Goal: Task Accomplishment & Management: Complete application form

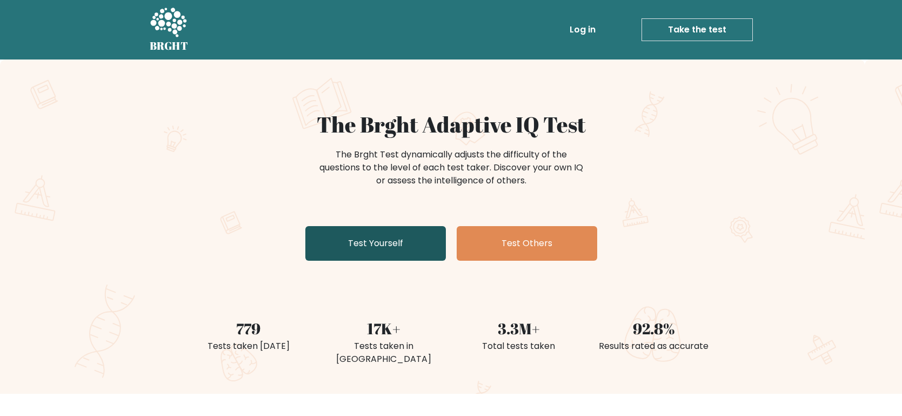
click at [337, 235] on link "Test Yourself" at bounding box center [375, 243] width 141 height 35
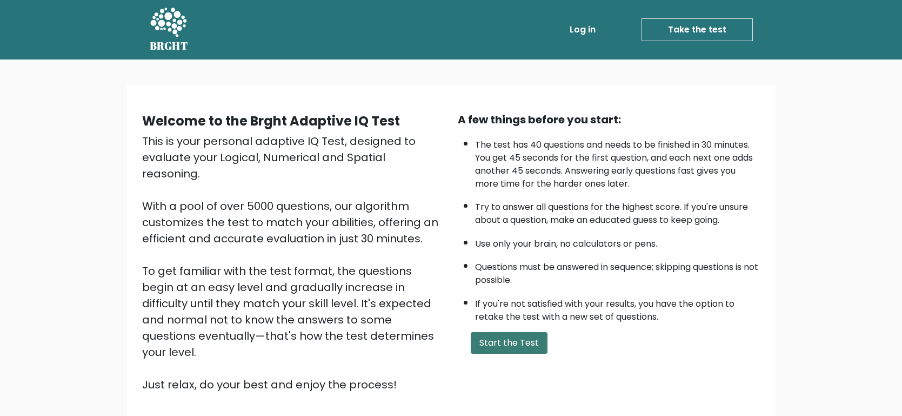
click at [481, 332] on button "Start the Test" at bounding box center [509, 343] width 77 height 22
click at [482, 336] on button "Start the Test" at bounding box center [509, 343] width 77 height 22
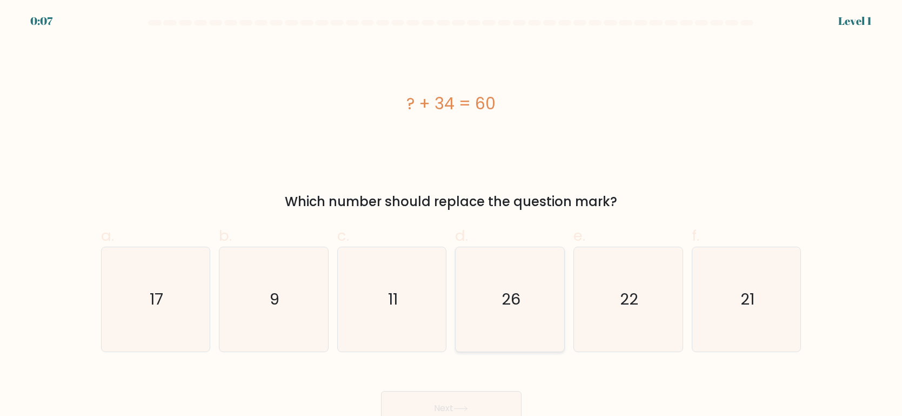
click at [523, 286] on icon "26" at bounding box center [510, 299] width 104 height 104
click at [452, 215] on input "d. 26" at bounding box center [451, 211] width 1 height 7
radio input "true"
click at [482, 408] on button "Next" at bounding box center [451, 408] width 141 height 35
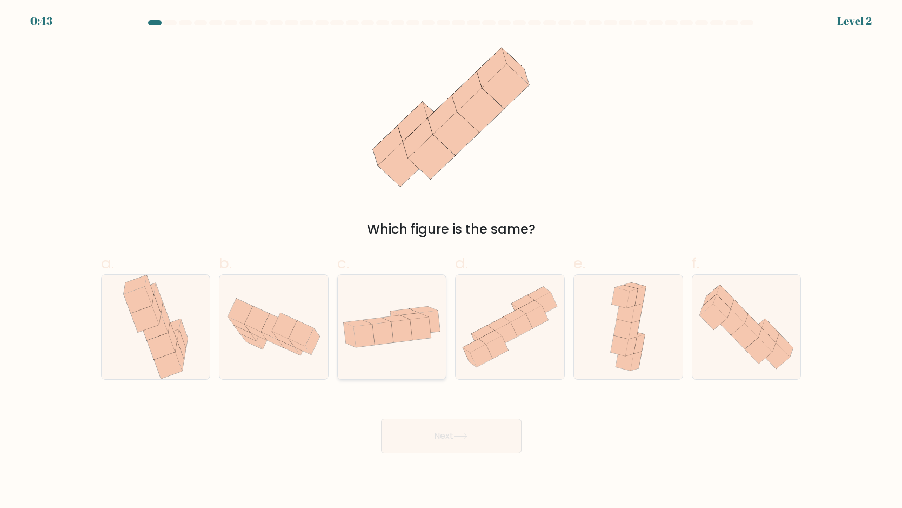
click at [403, 358] on div at bounding box center [392, 326] width 110 height 105
click at [451, 261] on input "c." at bounding box center [451, 257] width 1 height 7
radio input "true"
click at [435, 415] on button "Next" at bounding box center [451, 435] width 141 height 35
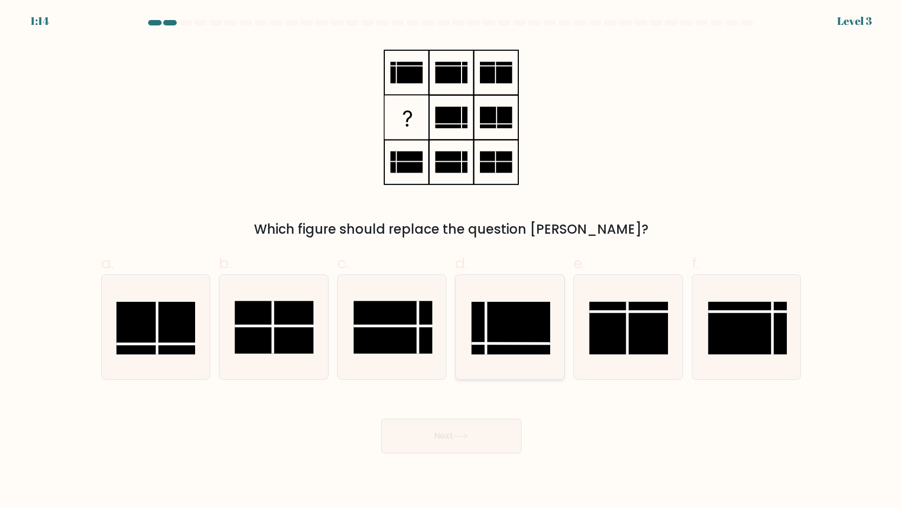
click at [505, 345] on rect at bounding box center [511, 328] width 79 height 52
click at [452, 261] on input "d." at bounding box center [451, 257] width 1 height 7
radio input "true"
click at [477, 415] on button "Next" at bounding box center [451, 435] width 141 height 35
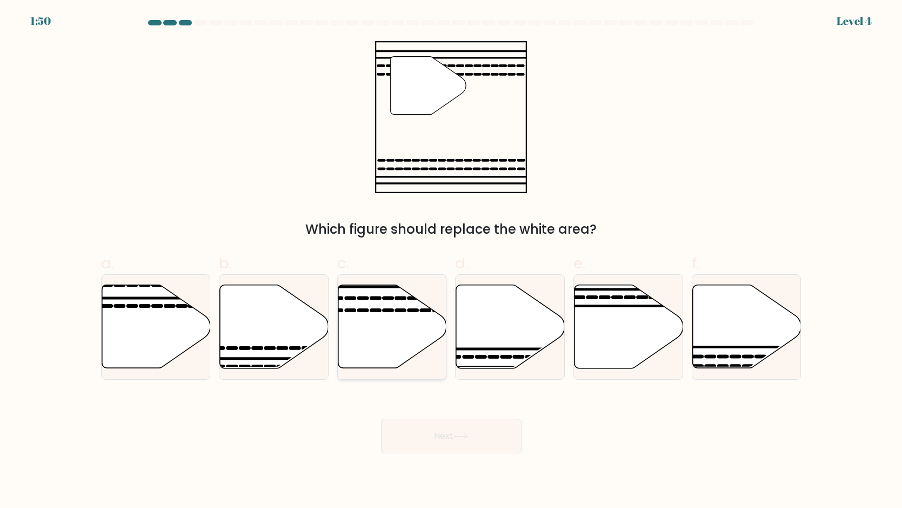
click at [405, 347] on icon at bounding box center [392, 326] width 109 height 83
click at [451, 261] on input "c." at bounding box center [451, 257] width 1 height 7
radio input "true"
click at [453, 415] on button "Next" at bounding box center [451, 435] width 141 height 35
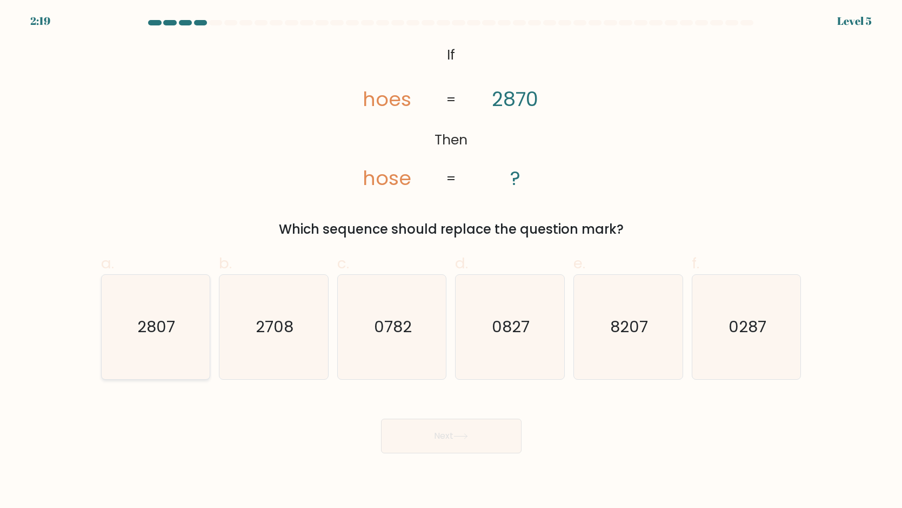
click at [190, 305] on icon "2807" at bounding box center [155, 327] width 104 height 104
click at [451, 261] on input "a. 2807" at bounding box center [451, 257] width 1 height 7
radio input "true"
click at [381, 415] on button "Next" at bounding box center [451, 435] width 141 height 35
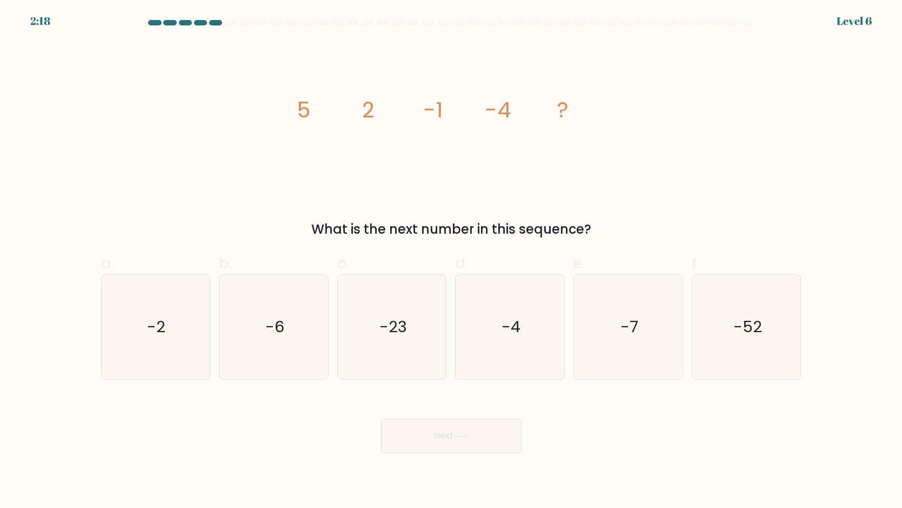
click at [428, 415] on button "Next" at bounding box center [451, 435] width 141 height 35
click at [225, 219] on div "What is the next number in this sequence?" at bounding box center [452, 228] width 688 height 19
click at [606, 335] on icon "-7" at bounding box center [628, 327] width 104 height 104
click at [452, 261] on input "e. -7" at bounding box center [451, 257] width 1 height 7
radio input "true"
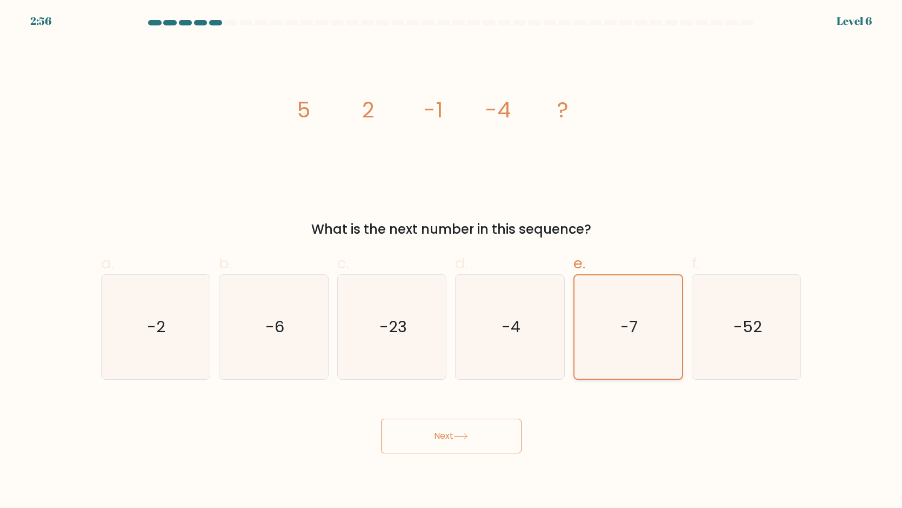
click at [381, 415] on button "Next" at bounding box center [451, 435] width 141 height 35
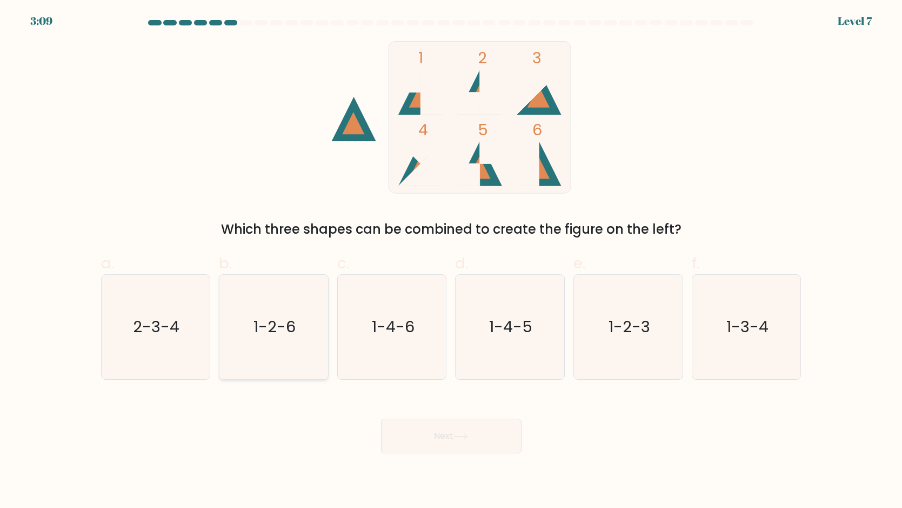
click at [240, 327] on icon "1-2-6" at bounding box center [274, 327] width 104 height 104
click at [451, 261] on input "b. 1-2-6" at bounding box center [451, 257] width 1 height 7
radio input "true"
click at [413, 415] on button "Next" at bounding box center [451, 435] width 141 height 35
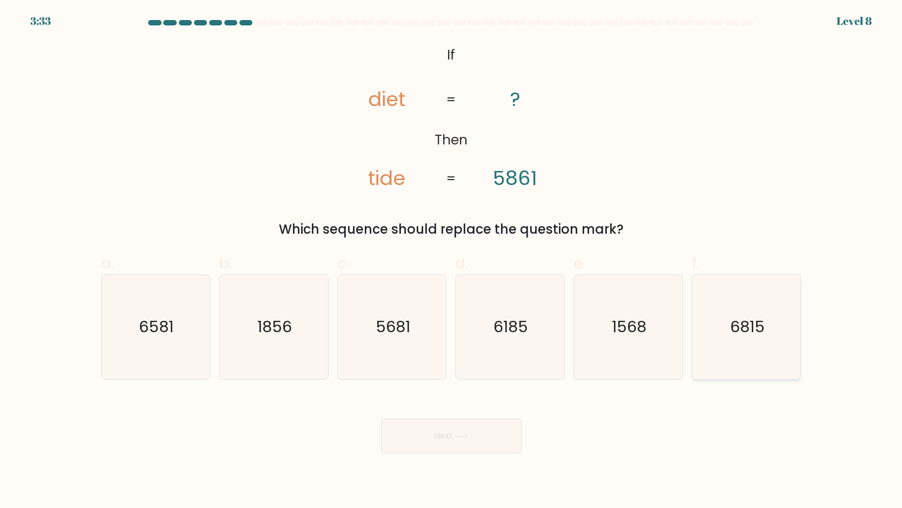
click at [733, 343] on icon "6815" at bounding box center [747, 327] width 104 height 104
click at [452, 261] on input "f. 6815" at bounding box center [451, 257] width 1 height 7
radio input "true"
click at [474, 415] on button "Next" at bounding box center [451, 435] width 141 height 35
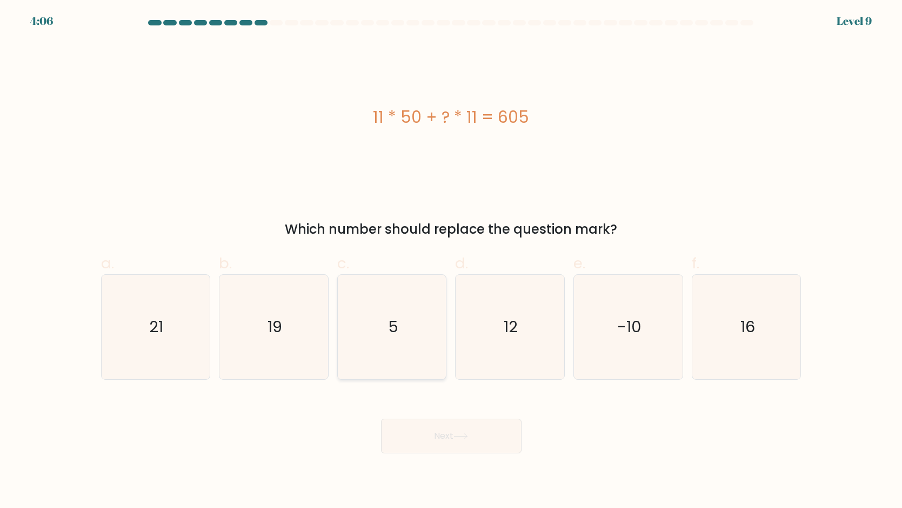
click at [385, 354] on icon "5" at bounding box center [392, 327] width 104 height 104
click at [451, 261] on input "c. 5" at bounding box center [451, 257] width 1 height 7
radio input "true"
click at [463, 415] on button "Next" at bounding box center [451, 435] width 141 height 35
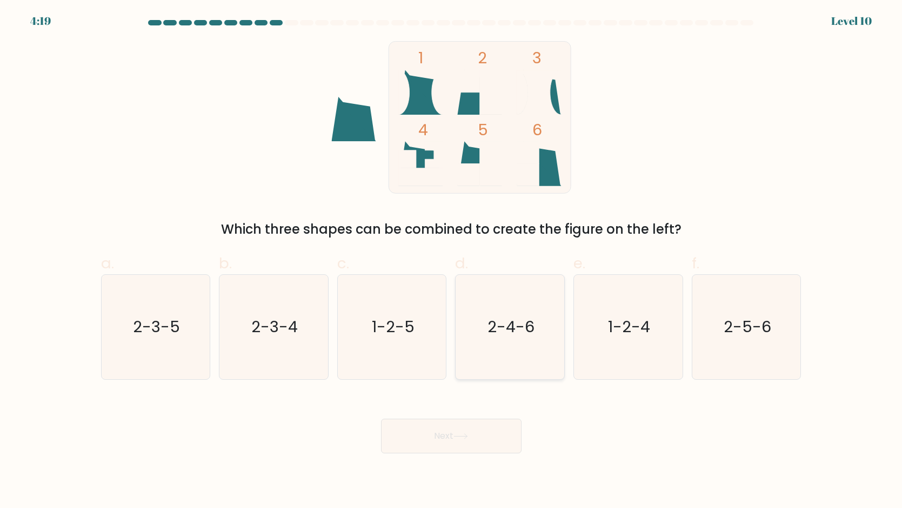
click at [542, 340] on icon "2-4-6" at bounding box center [510, 327] width 104 height 104
click at [452, 261] on input "d. 2-4-6" at bounding box center [451, 257] width 1 height 7
radio input "true"
click at [482, 415] on body "4:18 Level 10" at bounding box center [451, 254] width 902 height 508
click at [482, 415] on button "Next" at bounding box center [451, 435] width 141 height 35
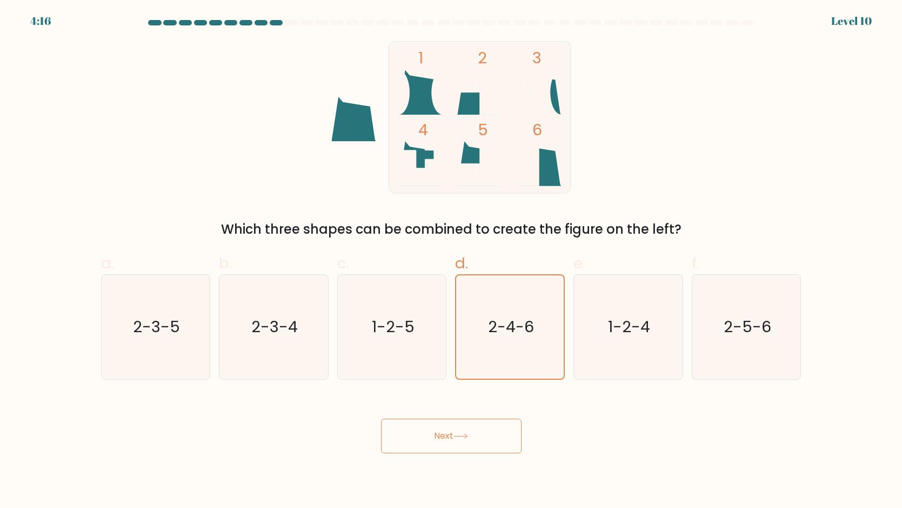
click at [480, 415] on button "Next" at bounding box center [451, 435] width 141 height 35
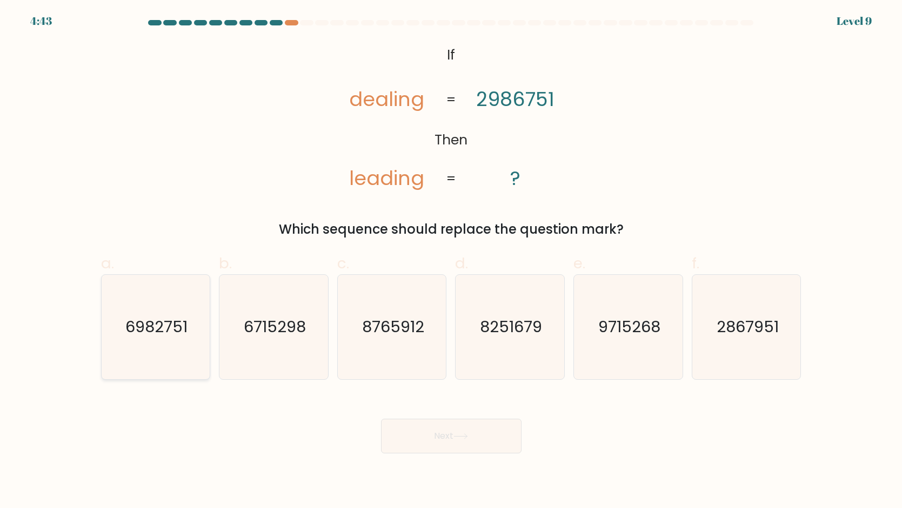
click at [161, 288] on icon "6982751" at bounding box center [155, 327] width 104 height 104
click at [451, 261] on input "a. 6982751" at bounding box center [451, 257] width 1 height 7
radio input "true"
click at [416, 415] on button "Next" at bounding box center [451, 435] width 141 height 35
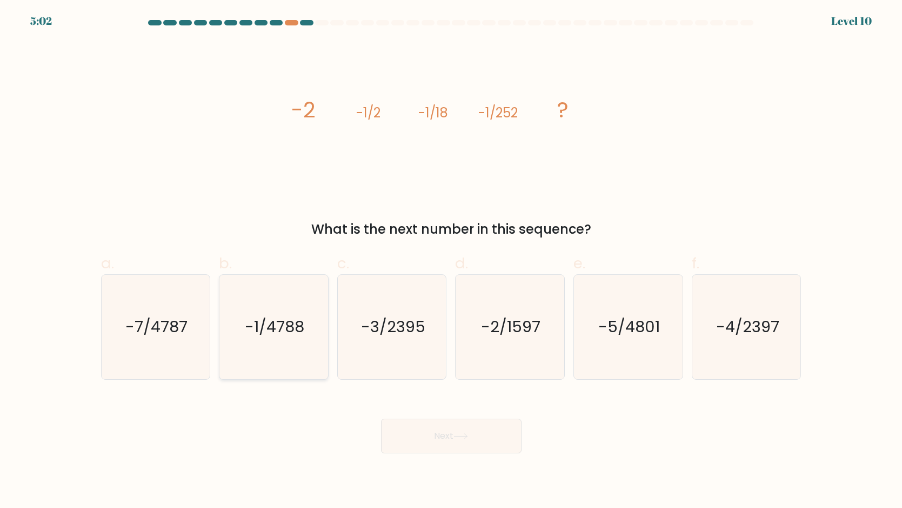
click at [235, 311] on icon "-1/4788" at bounding box center [274, 327] width 104 height 104
click at [451, 261] on input "b. -1/4788" at bounding box center [451, 257] width 1 height 7
radio input "true"
click at [411, 415] on button "Next" at bounding box center [451, 435] width 141 height 35
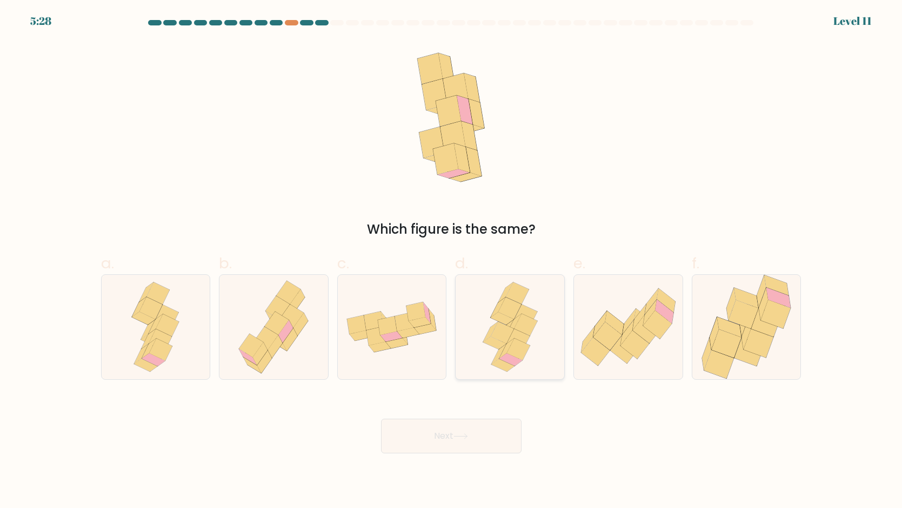
click at [498, 367] on icon at bounding box center [502, 365] width 23 height 12
click at [452, 261] on input "d." at bounding box center [451, 257] width 1 height 7
radio input "true"
click at [504, 415] on button "Next" at bounding box center [451, 435] width 141 height 35
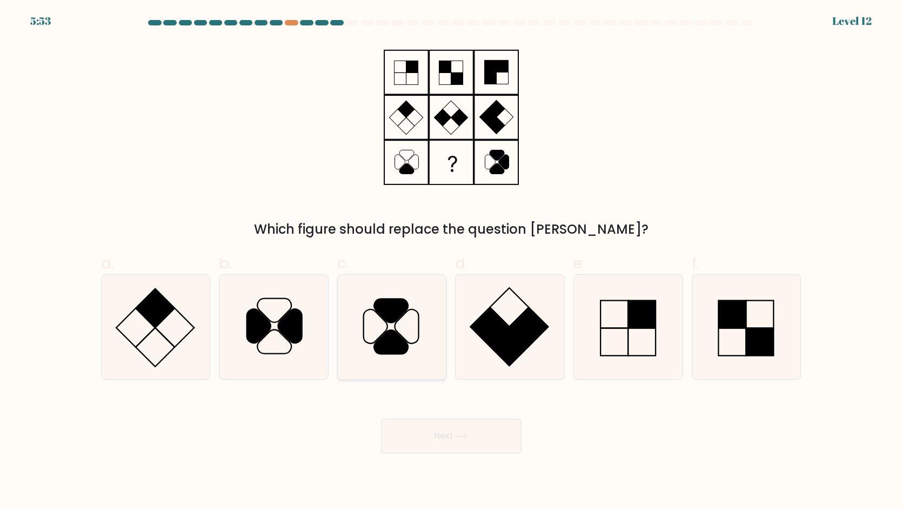
click at [389, 315] on icon at bounding box center [391, 310] width 34 height 24
click at [451, 261] on input "c." at bounding box center [451, 257] width 1 height 7
radio input "true"
click at [452, 415] on button "Next" at bounding box center [451, 435] width 141 height 35
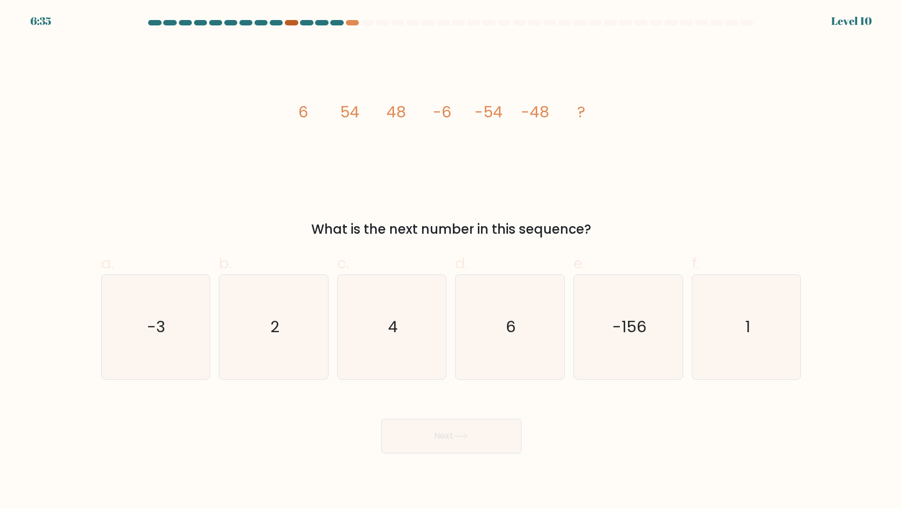
click at [294, 20] on div at bounding box center [291, 22] width 13 height 5
click at [294, 24] on div at bounding box center [291, 22] width 13 height 5
click at [348, 23] on div at bounding box center [352, 22] width 13 height 5
click at [487, 335] on icon "6" at bounding box center [510, 327] width 104 height 104
click at [452, 261] on input "d. 6" at bounding box center [451, 257] width 1 height 7
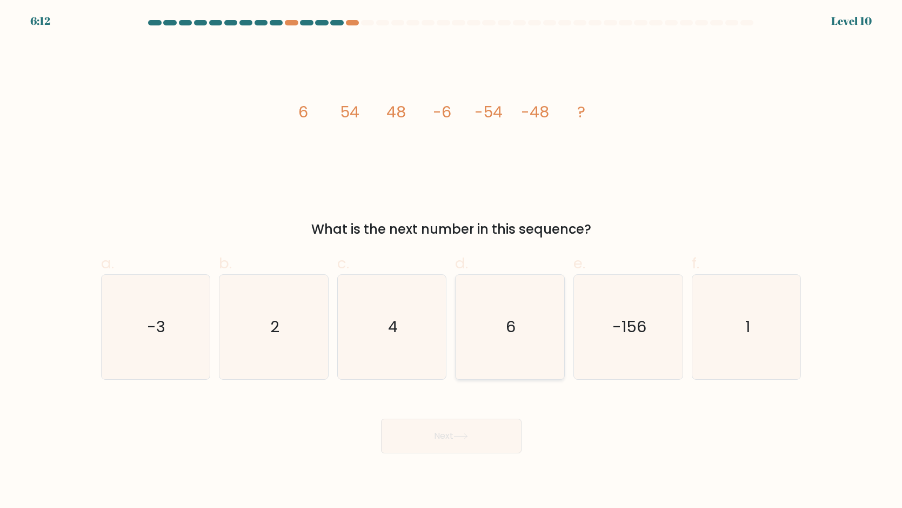
radio input "true"
click at [464, 415] on button "Next" at bounding box center [451, 435] width 141 height 35
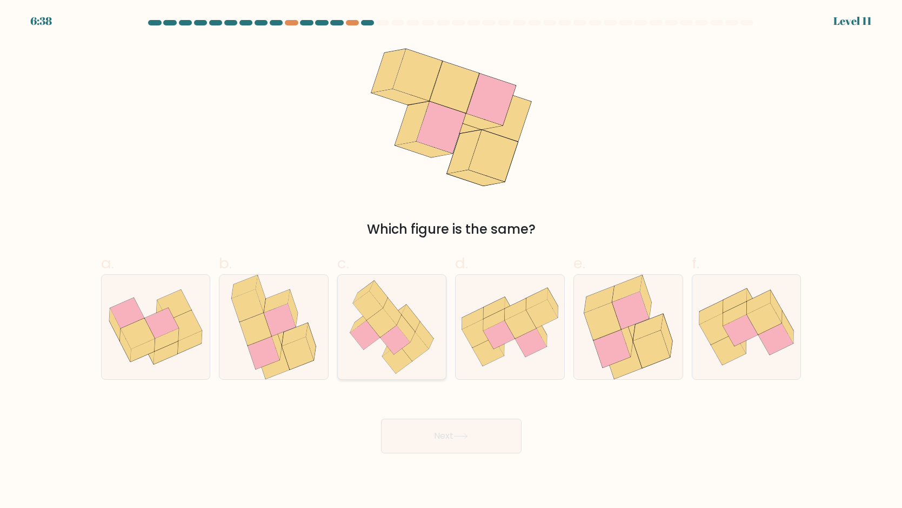
click at [392, 316] on icon at bounding box center [392, 311] width 18 height 27
click at [451, 261] on input "c." at bounding box center [451, 257] width 1 height 7
radio input "true"
click at [453, 415] on button "Next" at bounding box center [451, 435] width 141 height 35
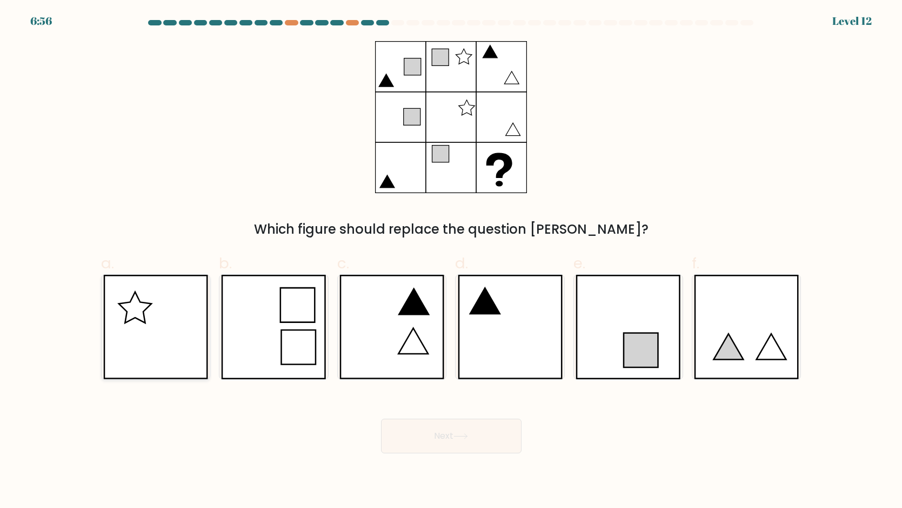
click at [144, 335] on icon at bounding box center [155, 327] width 105 height 104
click at [451, 261] on input "a." at bounding box center [451, 257] width 1 height 7
radio input "true"
click at [453, 415] on button "Next" at bounding box center [451, 435] width 141 height 35
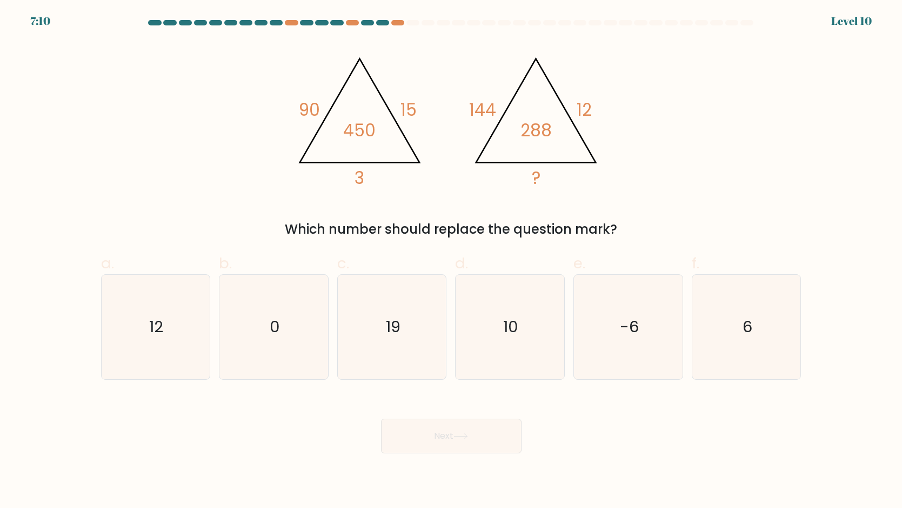
click at [810, 351] on form at bounding box center [451, 236] width 902 height 433
click at [800, 348] on div "6" at bounding box center [747, 326] width 110 height 105
click at [452, 261] on input "f. 6" at bounding box center [451, 257] width 1 height 7
radio input "true"
click at [517, 415] on button "Next" at bounding box center [451, 435] width 141 height 35
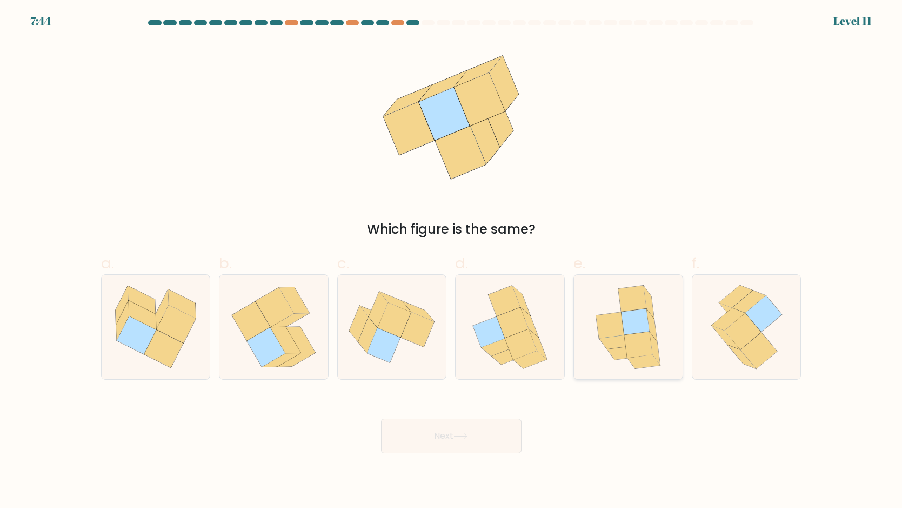
click at [650, 342] on icon at bounding box center [638, 344] width 28 height 26
click at [452, 261] on input "e." at bounding box center [451, 257] width 1 height 7
radio input "true"
click at [468, 415] on button "Next" at bounding box center [451, 435] width 141 height 35
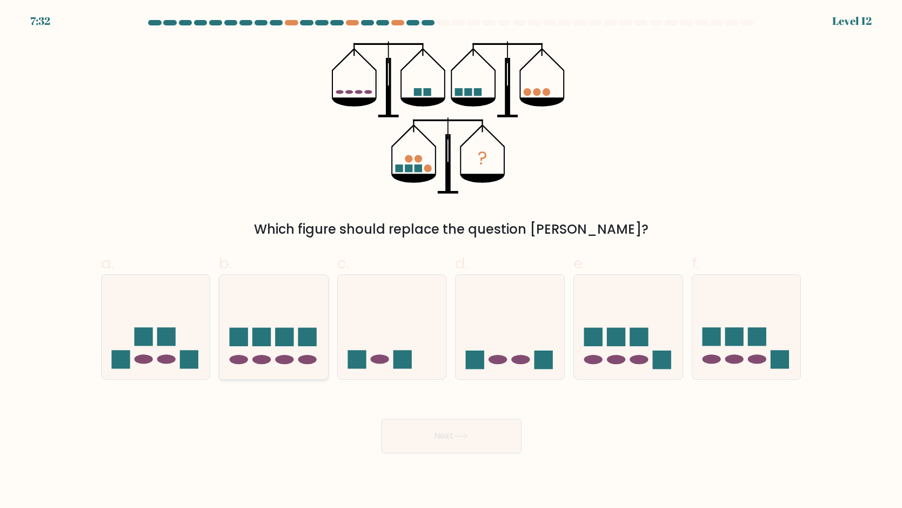
click at [261, 318] on icon at bounding box center [273, 327] width 109 height 90
click at [451, 261] on input "b." at bounding box center [451, 257] width 1 height 7
radio input "true"
click at [452, 415] on button "Next" at bounding box center [451, 435] width 141 height 35
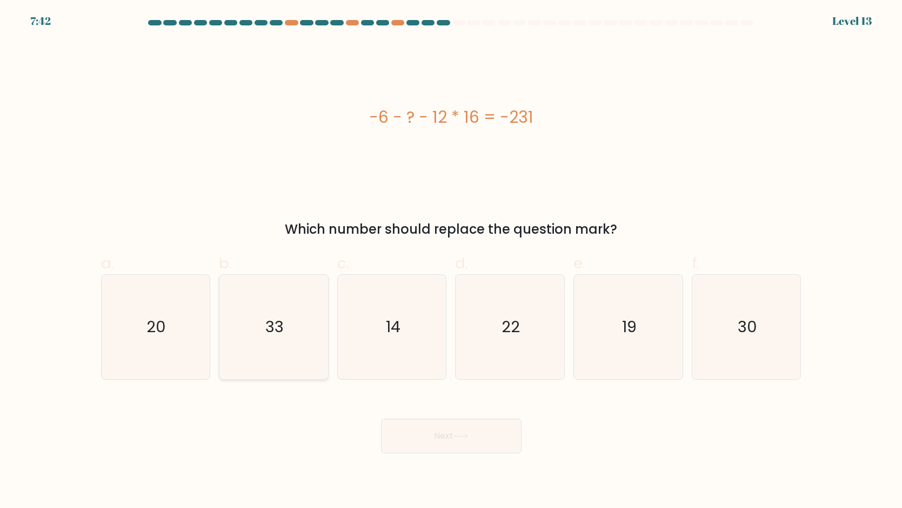
click at [293, 349] on icon "33" at bounding box center [274, 327] width 104 height 104
click at [451, 261] on input "b. 33" at bounding box center [451, 257] width 1 height 7
radio input "true"
click at [445, 415] on button "Next" at bounding box center [451, 435] width 141 height 35
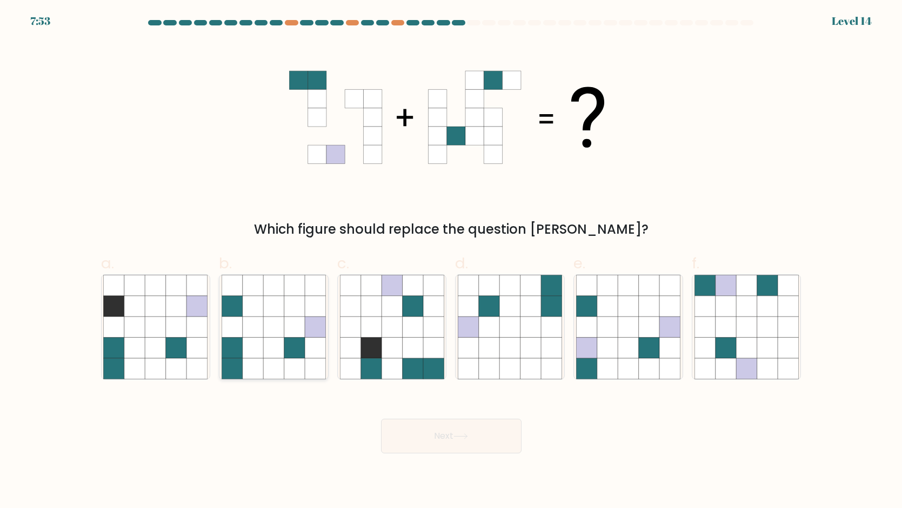
click at [264, 323] on icon at bounding box center [273, 326] width 21 height 21
click at [451, 261] on input "b." at bounding box center [451, 257] width 1 height 7
radio input "true"
click at [485, 415] on button "Next" at bounding box center [451, 435] width 141 height 35
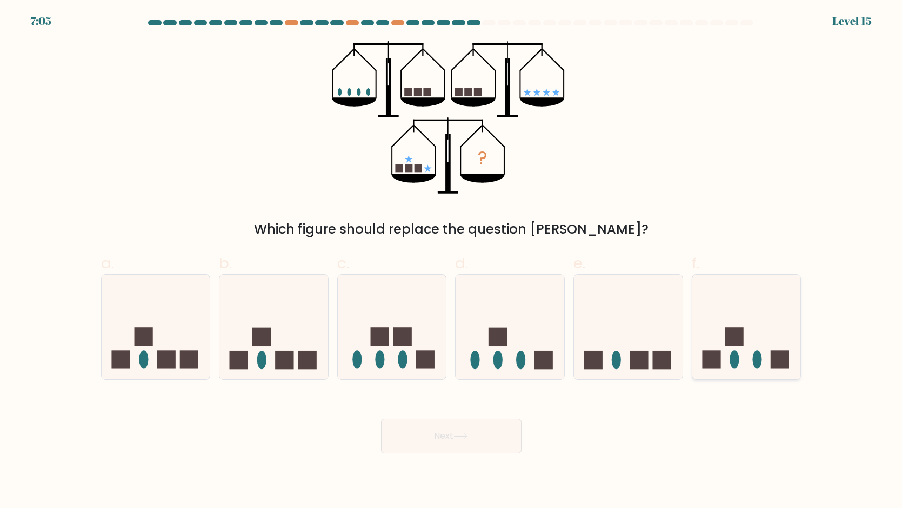
click at [703, 322] on icon at bounding box center [747, 327] width 109 height 90
click at [452, 261] on input "f." at bounding box center [451, 257] width 1 height 7
radio input "true"
click at [420, 415] on button "Next" at bounding box center [451, 435] width 141 height 35
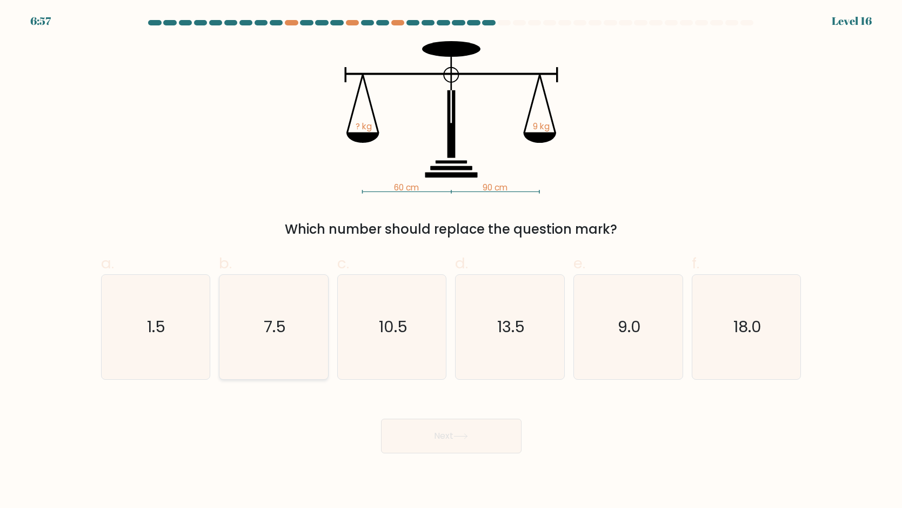
click at [284, 316] on text "7.5" at bounding box center [275, 327] width 22 height 22
click at [451, 261] on input "b. 7.5" at bounding box center [451, 257] width 1 height 7
radio input "true"
click at [418, 415] on button "Next" at bounding box center [451, 435] width 141 height 35
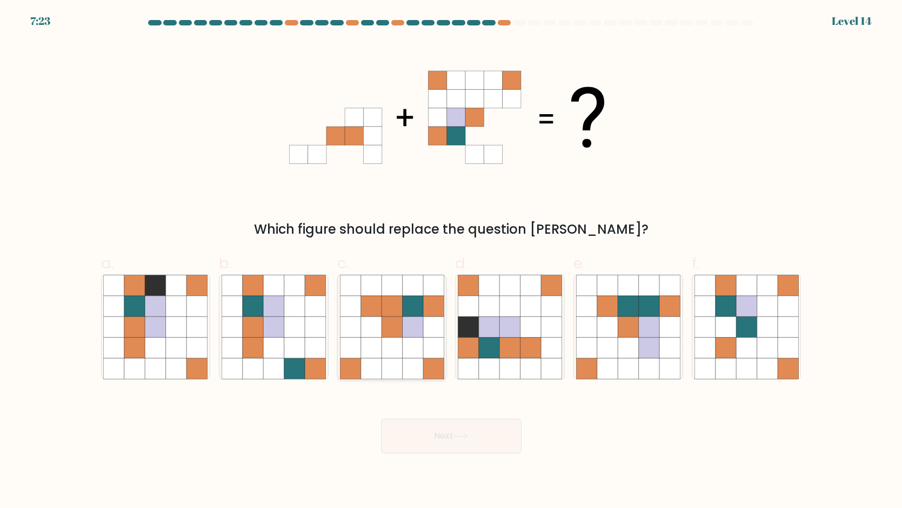
click at [354, 345] on icon at bounding box center [350, 347] width 21 height 21
click at [451, 261] on input "c." at bounding box center [451, 257] width 1 height 7
radio input "true"
click at [434, 415] on button "Next" at bounding box center [451, 435] width 141 height 35
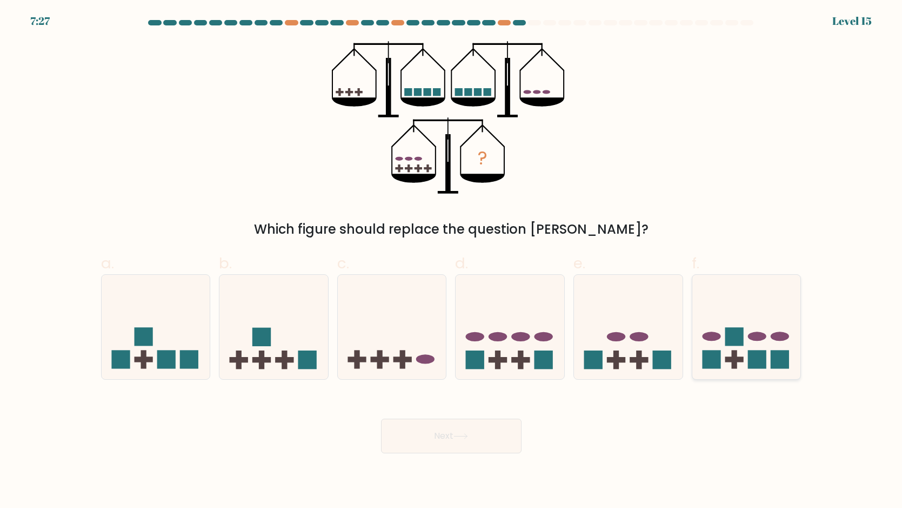
click at [779, 374] on div at bounding box center [747, 326] width 110 height 105
click at [452, 261] on input "f." at bounding box center [451, 257] width 1 height 7
radio input "true"
click at [408, 415] on button "Next" at bounding box center [451, 435] width 141 height 35
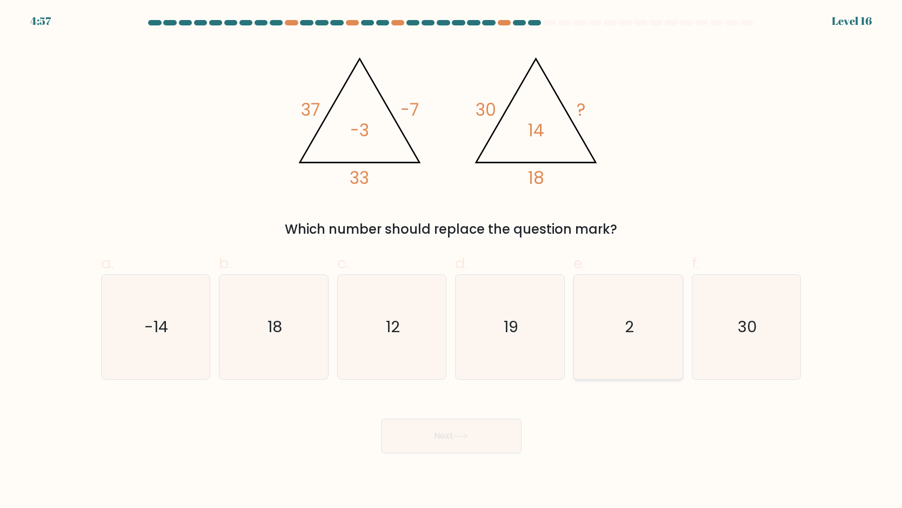
click at [682, 310] on div "2" at bounding box center [629, 326] width 110 height 105
click at [452, 261] on input "e. 2" at bounding box center [451, 257] width 1 height 7
radio input "true"
click at [430, 415] on button "Next" at bounding box center [451, 435] width 141 height 35
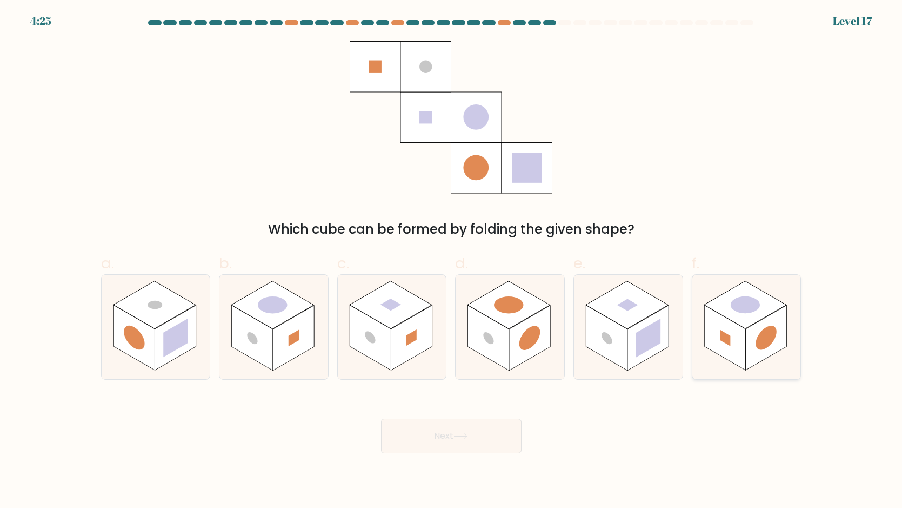
click at [717, 343] on rect at bounding box center [724, 337] width 41 height 65
click at [452, 261] on input "f." at bounding box center [451, 257] width 1 height 7
radio input "true"
click at [464, 415] on button "Next" at bounding box center [451, 435] width 141 height 35
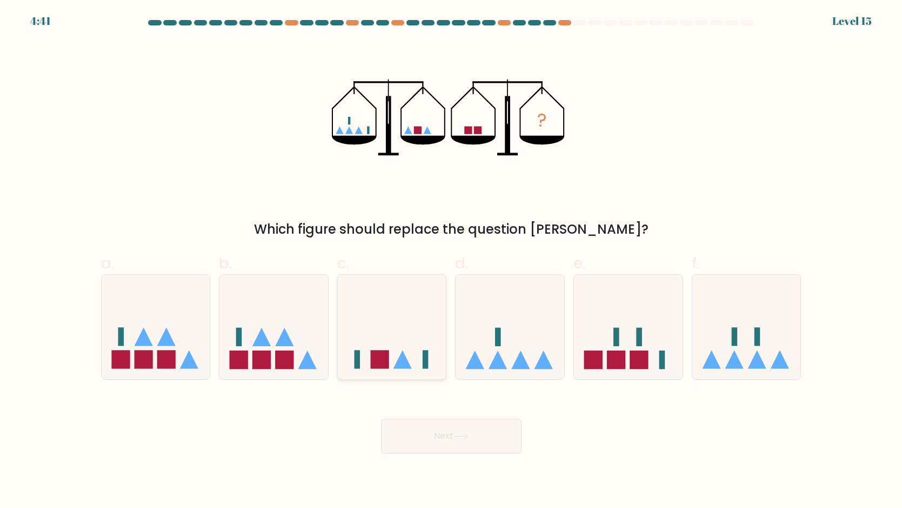
click at [413, 374] on div at bounding box center [392, 326] width 110 height 105
click at [451, 261] on input "c." at bounding box center [451, 257] width 1 height 7
radio input "true"
click at [444, 415] on button "Next" at bounding box center [451, 435] width 141 height 35
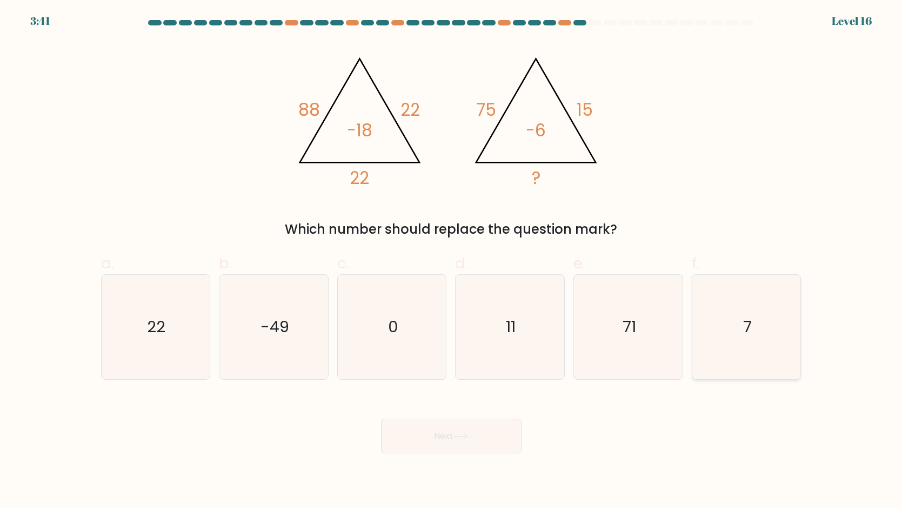
click at [727, 336] on icon "7" at bounding box center [747, 327] width 104 height 104
click at [452, 261] on input "f. 7" at bounding box center [451, 257] width 1 height 7
radio input "true"
click at [504, 415] on button "Next" at bounding box center [451, 435] width 141 height 35
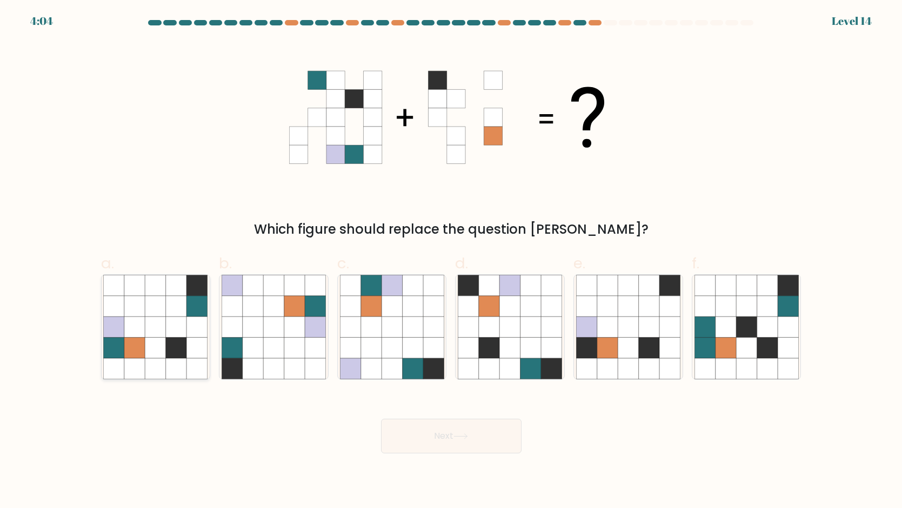
click at [159, 308] on icon at bounding box center [155, 306] width 21 height 21
click at [451, 261] on input "a." at bounding box center [451, 257] width 1 height 7
radio input "true"
click at [442, 415] on button "Next" at bounding box center [451, 435] width 141 height 35
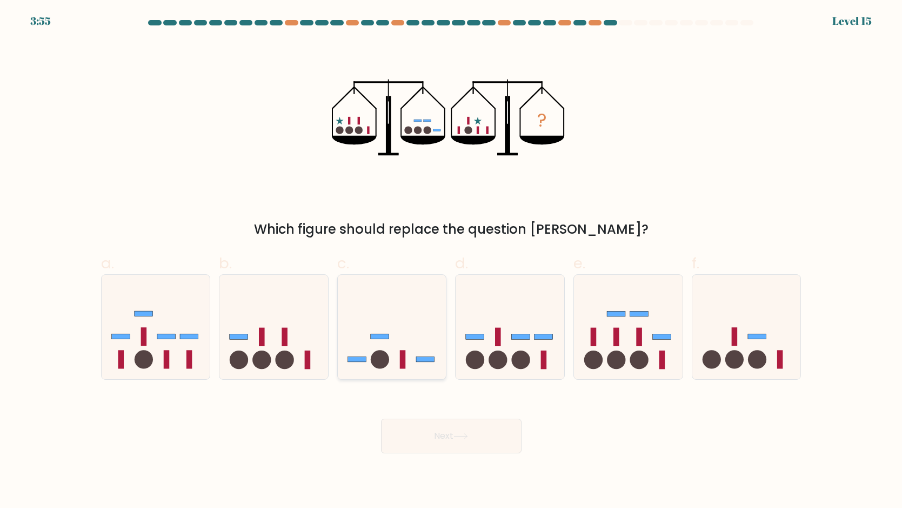
click at [429, 344] on icon at bounding box center [392, 327] width 109 height 90
click at [451, 261] on input "c." at bounding box center [451, 257] width 1 height 7
radio input "true"
click at [443, 415] on button "Next" at bounding box center [451, 435] width 141 height 35
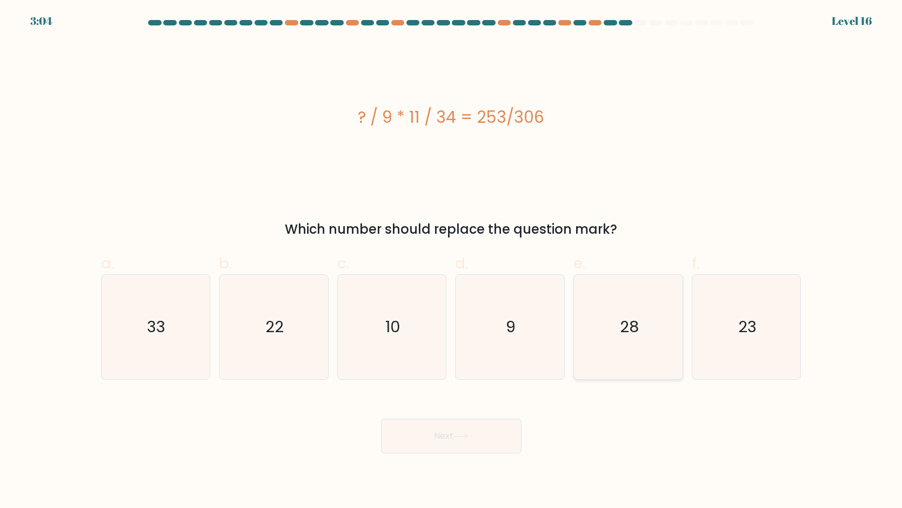
click at [598, 304] on icon "28" at bounding box center [628, 327] width 104 height 104
click at [452, 261] on input "e. 28" at bounding box center [451, 257] width 1 height 7
radio input "true"
click at [492, 415] on button "Next" at bounding box center [451, 435] width 141 height 35
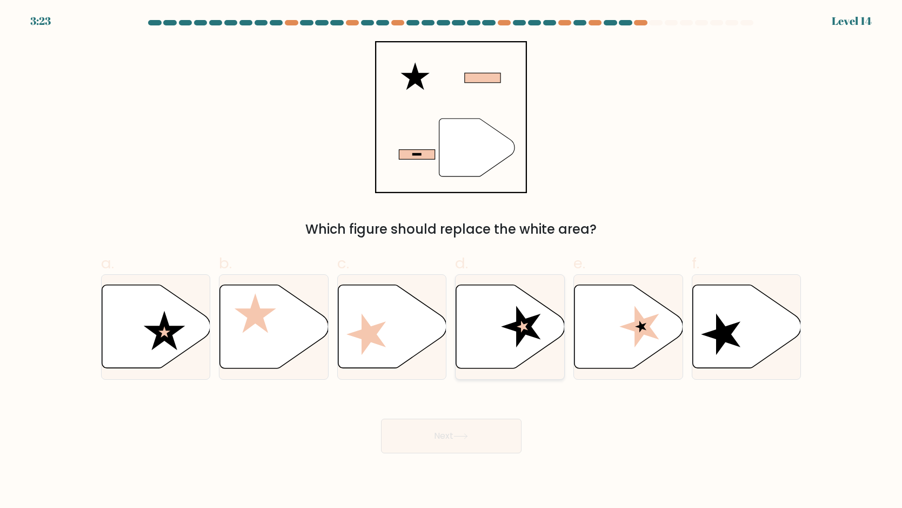
click at [478, 357] on icon at bounding box center [510, 326] width 109 height 83
click at [452, 261] on input "d." at bounding box center [451, 257] width 1 height 7
radio input "true"
click at [459, 415] on button "Next" at bounding box center [451, 435] width 141 height 35
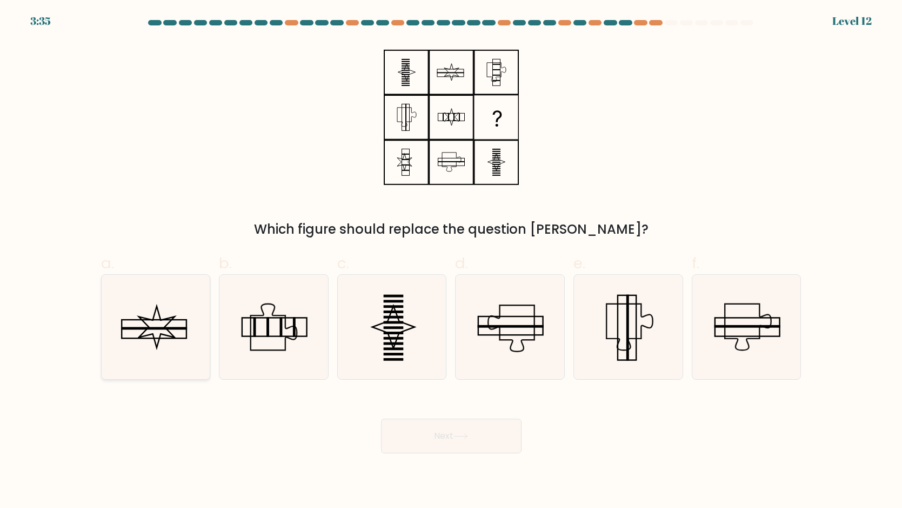
click at [181, 344] on icon at bounding box center [155, 327] width 104 height 104
click at [451, 261] on input "a." at bounding box center [451, 257] width 1 height 7
radio input "true"
click at [391, 415] on button "Next" at bounding box center [451, 435] width 141 height 35
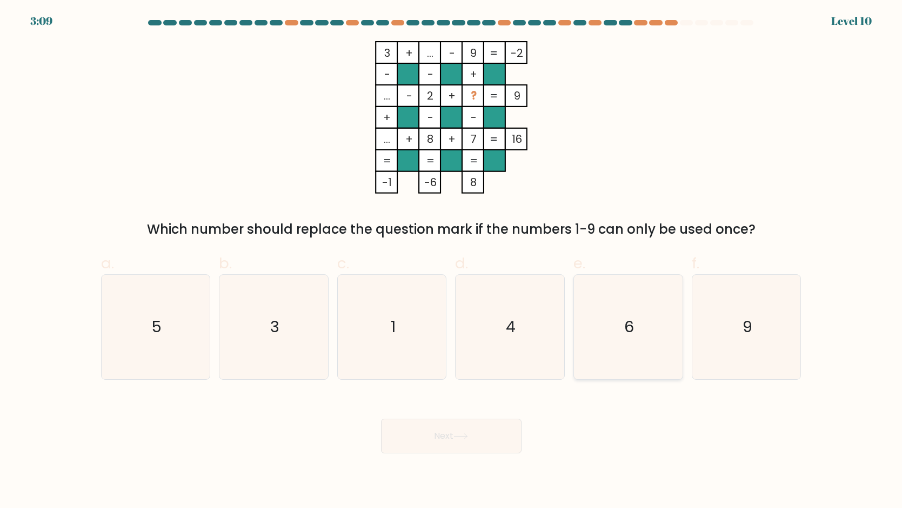
click at [602, 327] on icon "6" at bounding box center [628, 327] width 104 height 104
click at [452, 261] on input "e. 6" at bounding box center [451, 257] width 1 height 7
radio input "true"
click at [451, 415] on button "Next" at bounding box center [451, 435] width 141 height 35
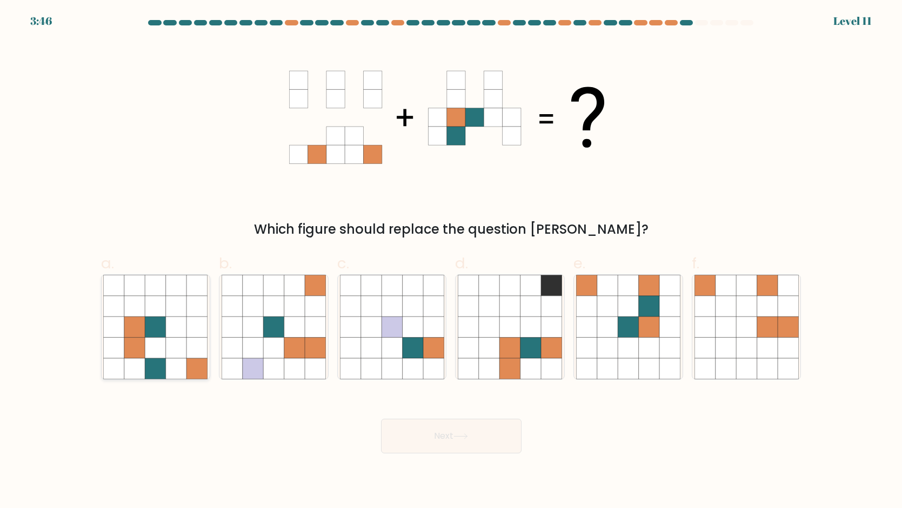
click at [150, 322] on icon at bounding box center [155, 326] width 21 height 21
click at [451, 261] on input "a." at bounding box center [451, 257] width 1 height 7
radio input "true"
click at [417, 415] on button "Next" at bounding box center [451, 435] width 141 height 35
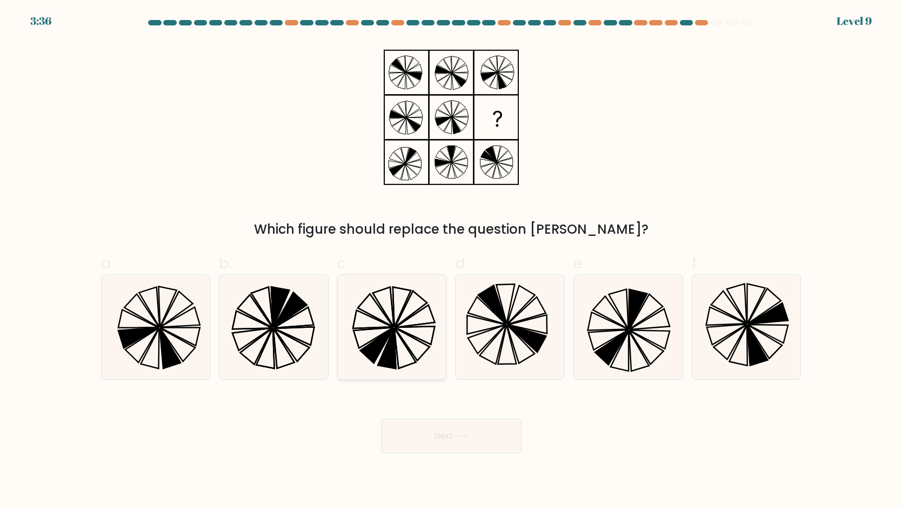
click at [382, 359] on icon at bounding box center [387, 348] width 18 height 40
click at [451, 261] on input "c." at bounding box center [451, 257] width 1 height 7
radio input "true"
click at [424, 415] on button "Next" at bounding box center [451, 435] width 141 height 35
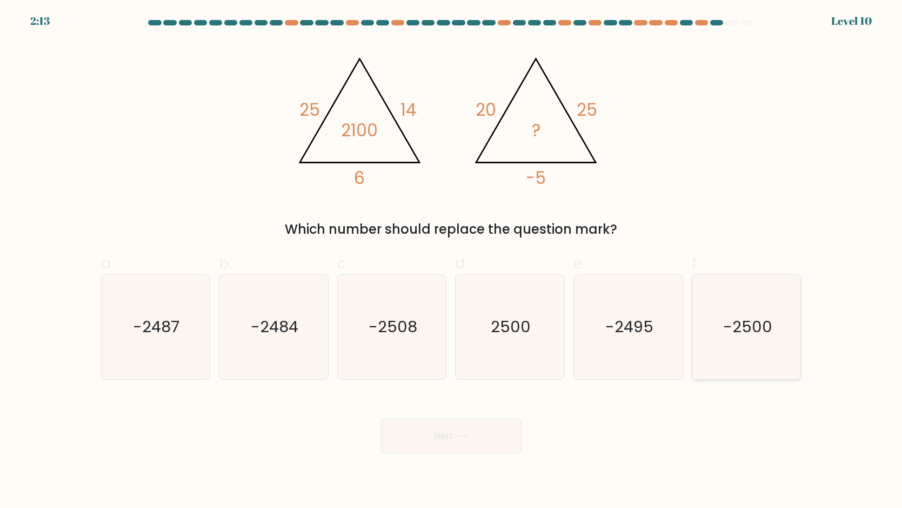
click at [760, 312] on icon "-2500" at bounding box center [747, 327] width 104 height 104
click at [452, 261] on input "f. -2500" at bounding box center [451, 257] width 1 height 7
radio input "true"
click at [470, 415] on button "Next" at bounding box center [451, 435] width 141 height 35
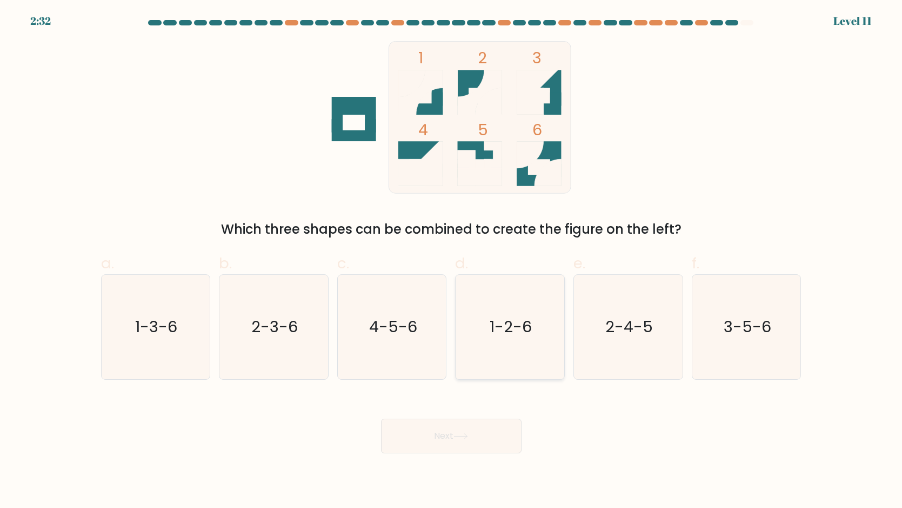
click at [511, 354] on icon "1-2-6" at bounding box center [510, 327] width 104 height 104
click at [452, 261] on input "d. 1-2-6" at bounding box center [451, 257] width 1 height 7
radio input "true"
click at [490, 415] on button "Next" at bounding box center [451, 435] width 141 height 35
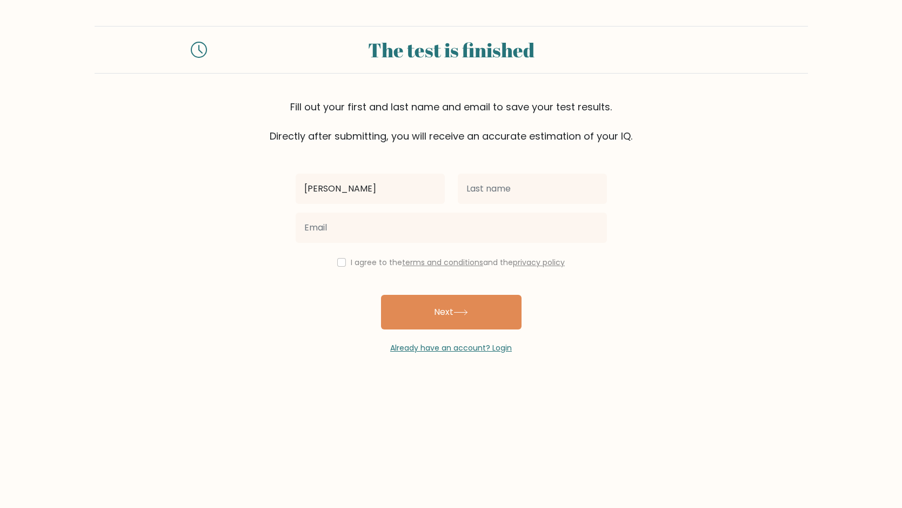
type input "[PERSON_NAME]"
click at [525, 185] on input "text" at bounding box center [532, 189] width 149 height 30
type input "doe"
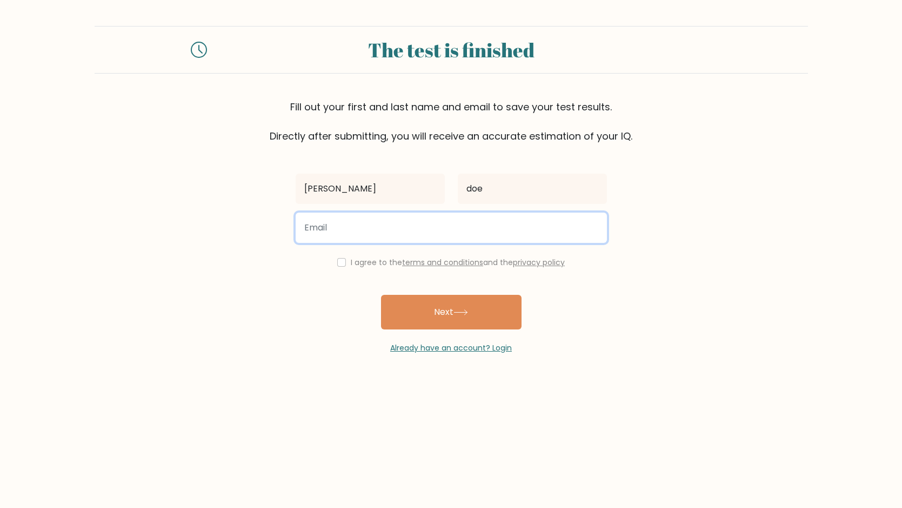
click at [448, 221] on input "email" at bounding box center [451, 227] width 311 height 30
type input "regeertaeke@gmail.com"
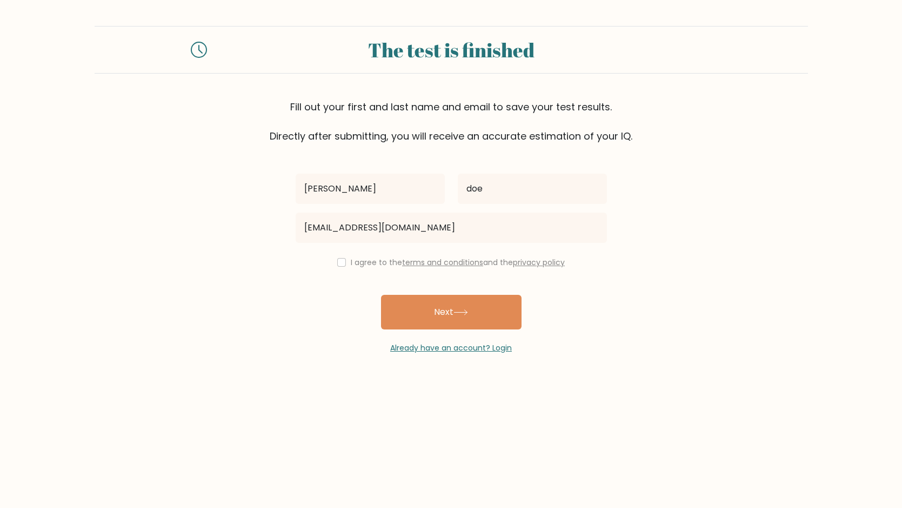
click at [341, 271] on div "john doe regeertaeke@gmail.com I agree to the terms and conditions and the priv…" at bounding box center [451, 248] width 324 height 210
click at [343, 263] on input "checkbox" at bounding box center [341, 262] width 9 height 9
checkbox input "true"
click at [408, 301] on button "Next" at bounding box center [451, 312] width 141 height 35
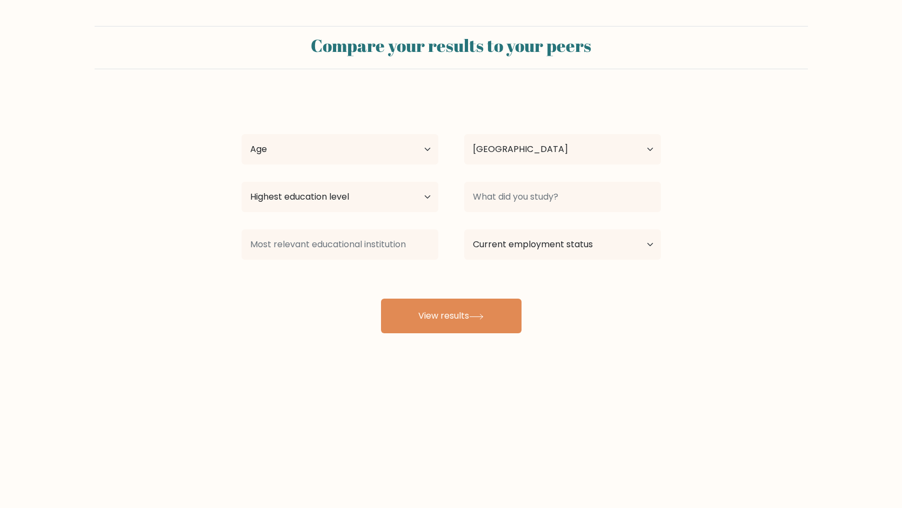
select select "NL"
click at [407, 165] on div "Age Under [DEMOGRAPHIC_DATA] [DEMOGRAPHIC_DATA] [DEMOGRAPHIC_DATA] [DEMOGRAPHIC…" at bounding box center [340, 149] width 223 height 39
click at [407, 155] on select "Age Under [DEMOGRAPHIC_DATA] [DEMOGRAPHIC_DATA] [DEMOGRAPHIC_DATA] [DEMOGRAPHIC…" at bounding box center [340, 149] width 197 height 30
select select "min_18"
click at [242, 134] on select "Age Under [DEMOGRAPHIC_DATA] [DEMOGRAPHIC_DATA] [DEMOGRAPHIC_DATA] [DEMOGRAPHIC…" at bounding box center [340, 149] width 197 height 30
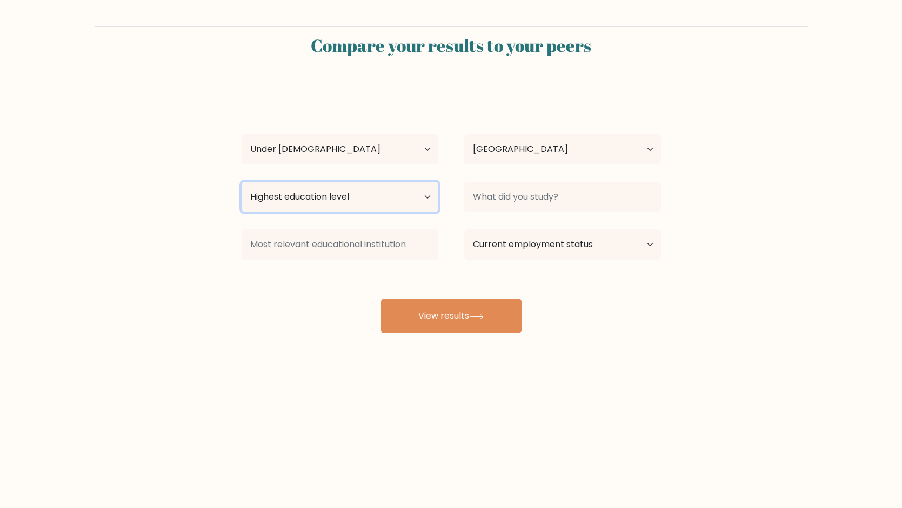
click at [344, 207] on select "Highest education level No schooling Primary Lower Secondary Upper Secondary Oc…" at bounding box center [340, 197] width 197 height 30
select select "upper_secondary"
click at [242, 182] on select "Highest education level No schooling Primary Lower Secondary Upper Secondary Oc…" at bounding box center [340, 197] width 197 height 30
click at [302, 228] on div at bounding box center [340, 244] width 223 height 39
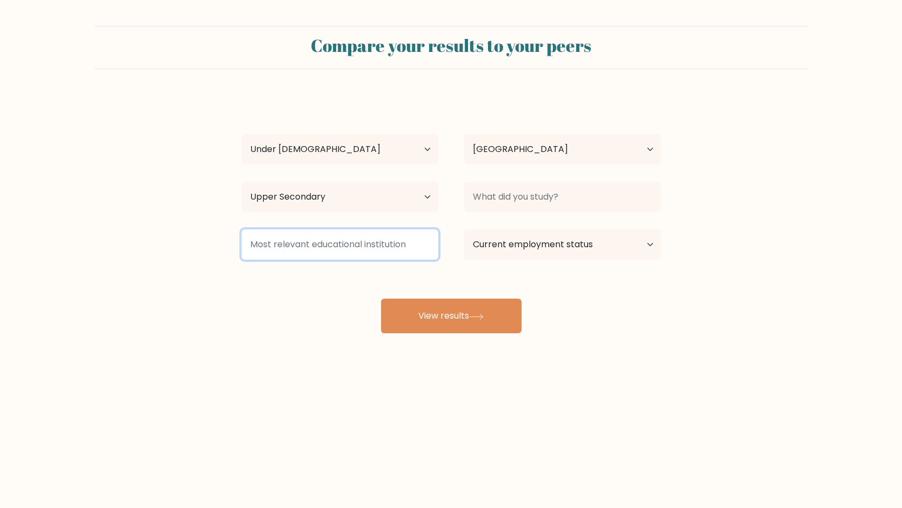
click at [310, 242] on input at bounding box center [340, 244] width 197 height 30
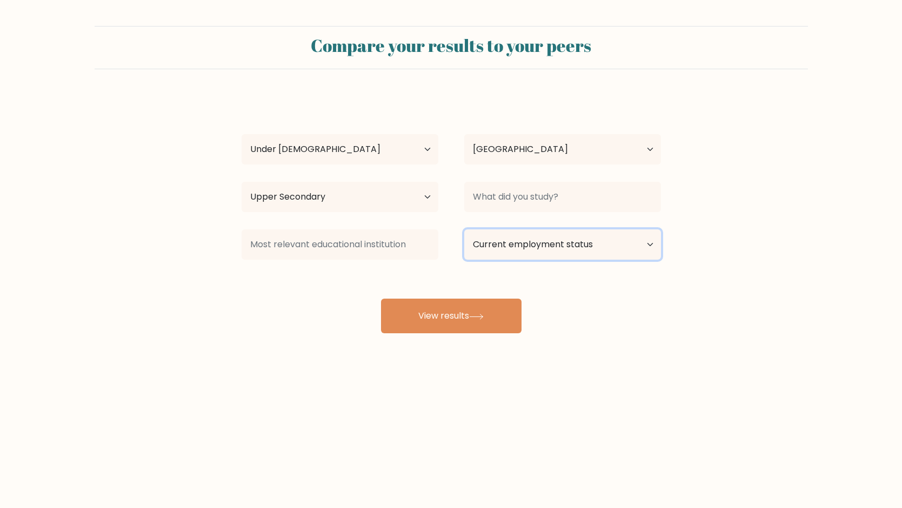
click at [470, 252] on select "Current employment status Employed Student Retired Other / prefer not to answer" at bounding box center [562, 244] width 197 height 30
select select "student"
click at [464, 229] on select "Current employment status Employed Student Retired Other / prefer not to answer" at bounding box center [562, 244] width 197 height 30
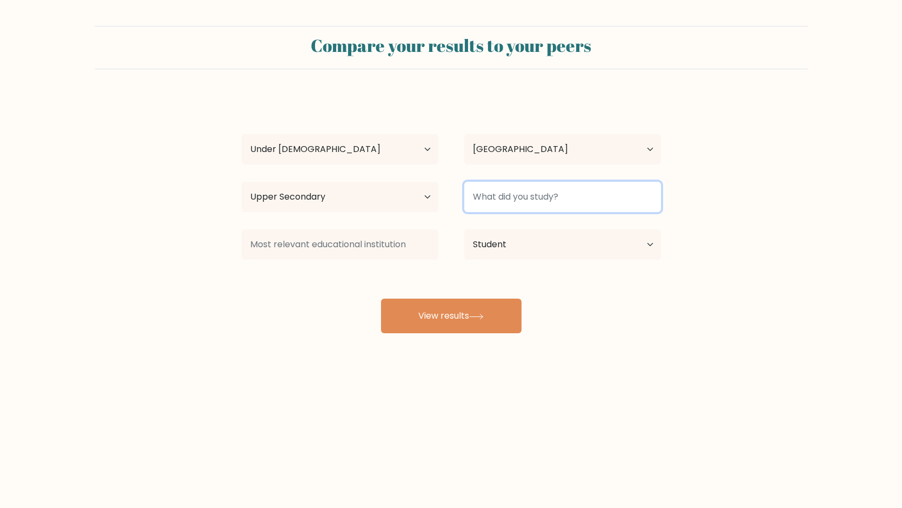
click at [503, 187] on input at bounding box center [562, 197] width 197 height 30
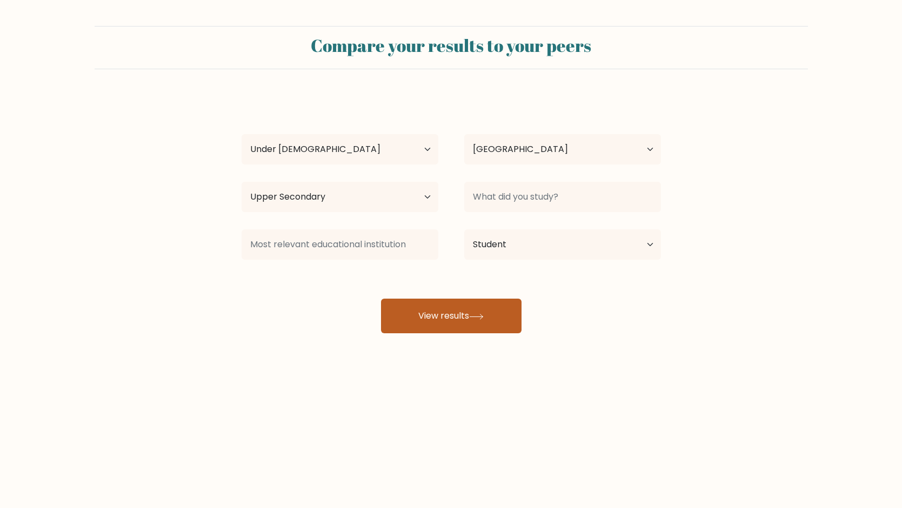
click at [461, 303] on button "View results" at bounding box center [451, 315] width 141 height 35
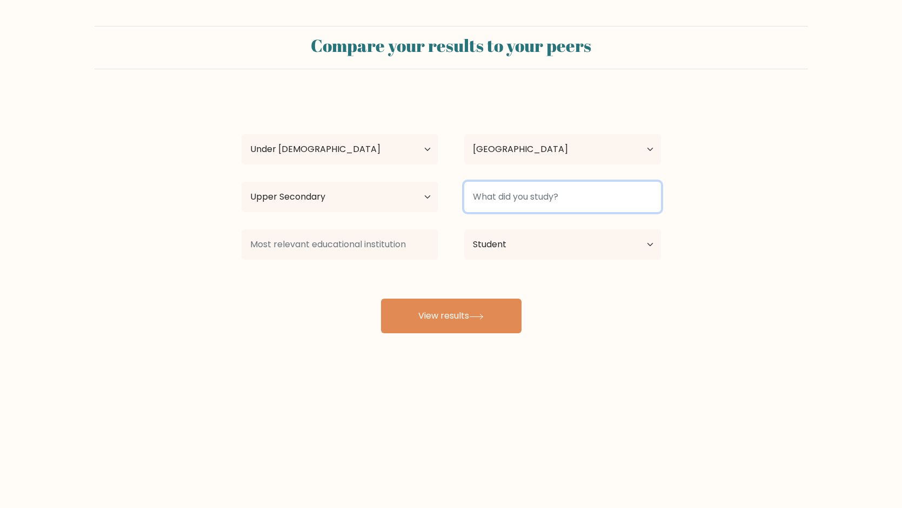
type input "n"
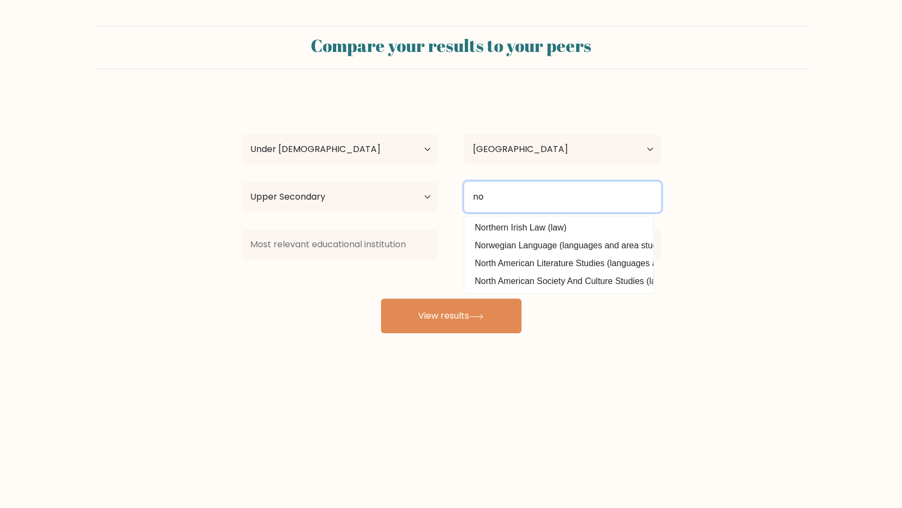
type input "n"
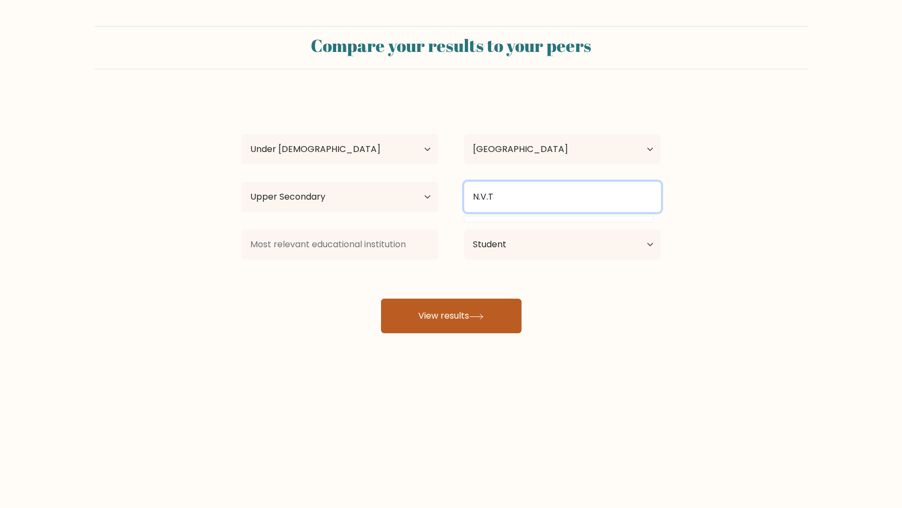
type input "N.V.T"
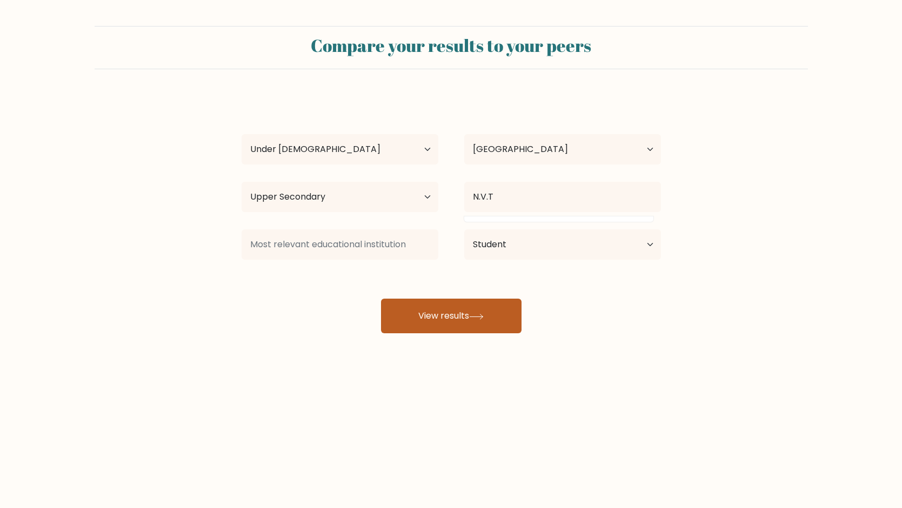
click at [411, 313] on button "View results" at bounding box center [451, 315] width 141 height 35
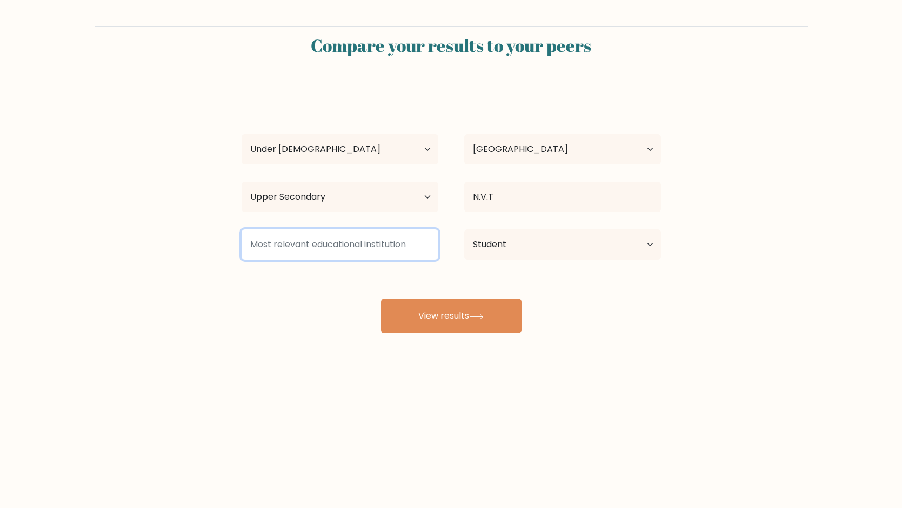
click at [334, 249] on input at bounding box center [340, 244] width 197 height 30
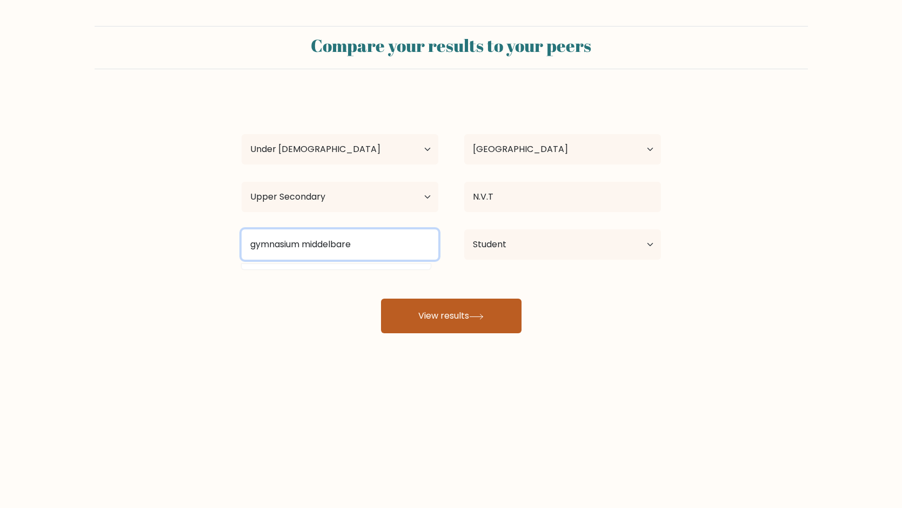
type input "gymnasium middelbare"
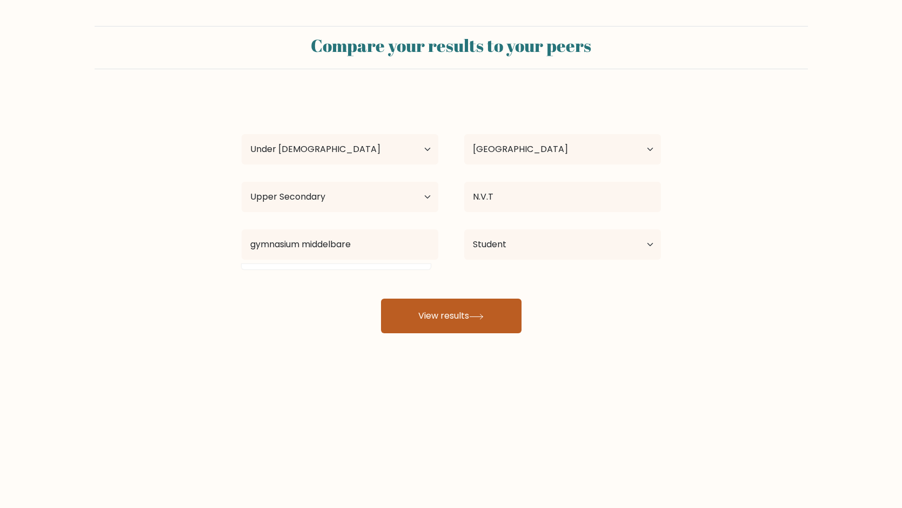
click at [447, 310] on button "View results" at bounding box center [451, 315] width 141 height 35
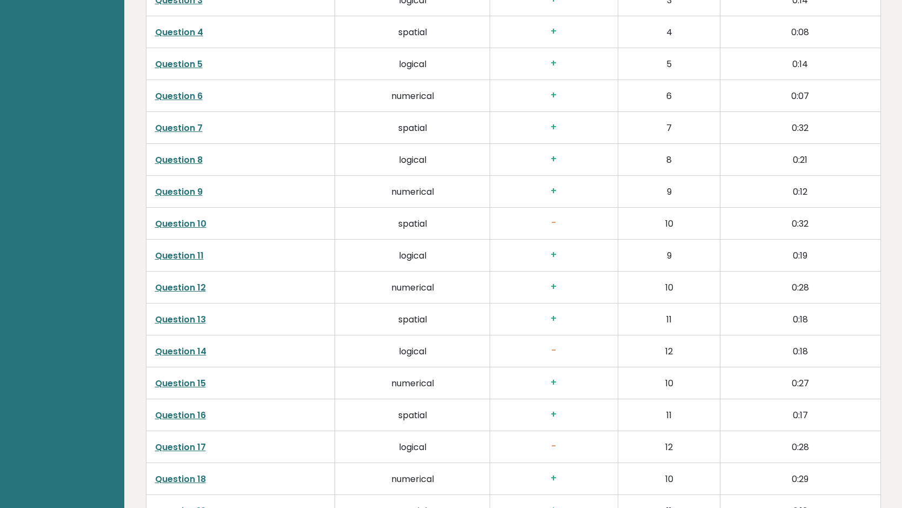
scroll to position [1843, 0]
click at [195, 350] on link "Question 14" at bounding box center [180, 351] width 51 height 12
click at [170, 355] on link "Question 14" at bounding box center [180, 351] width 51 height 12
click at [191, 223] on link "Question 10" at bounding box center [180, 224] width 51 height 12
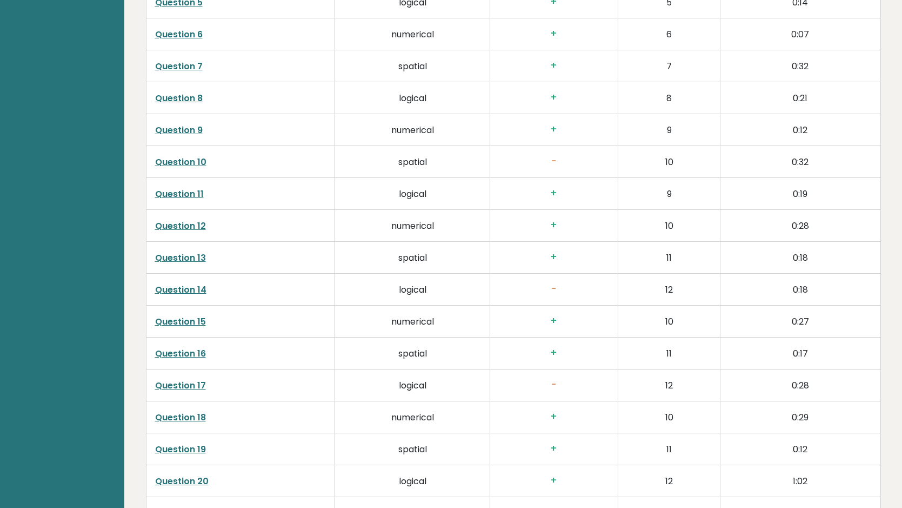
scroll to position [1908, 0]
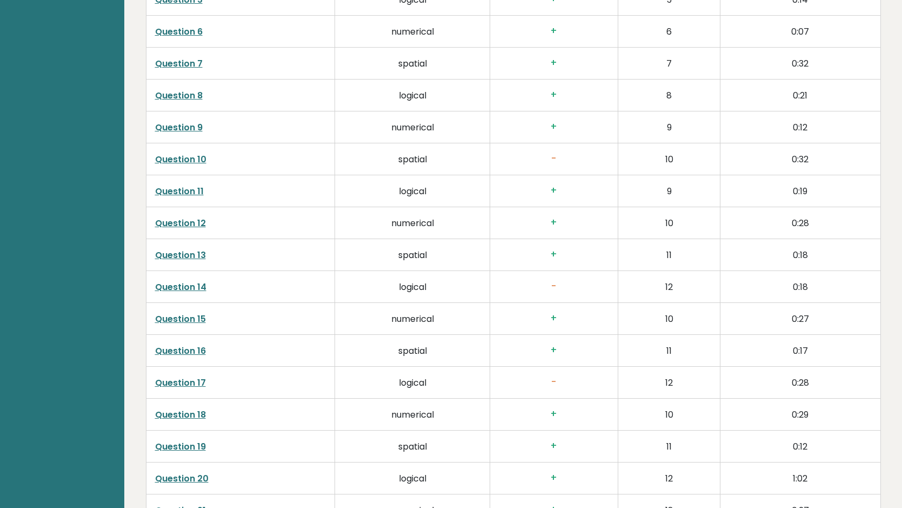
click at [197, 381] on link "Question 17" at bounding box center [180, 382] width 51 height 12
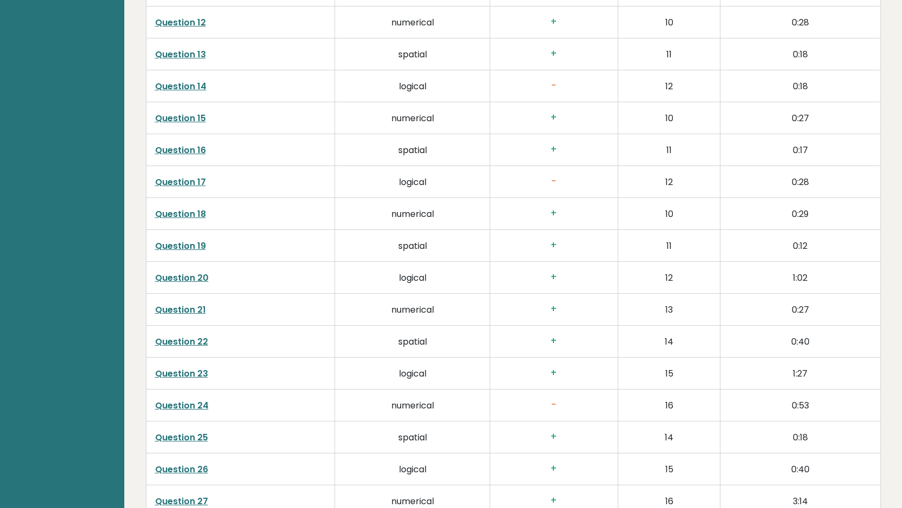
scroll to position [2109, 0]
click at [174, 398] on link "Question 24" at bounding box center [182, 404] width 54 height 12
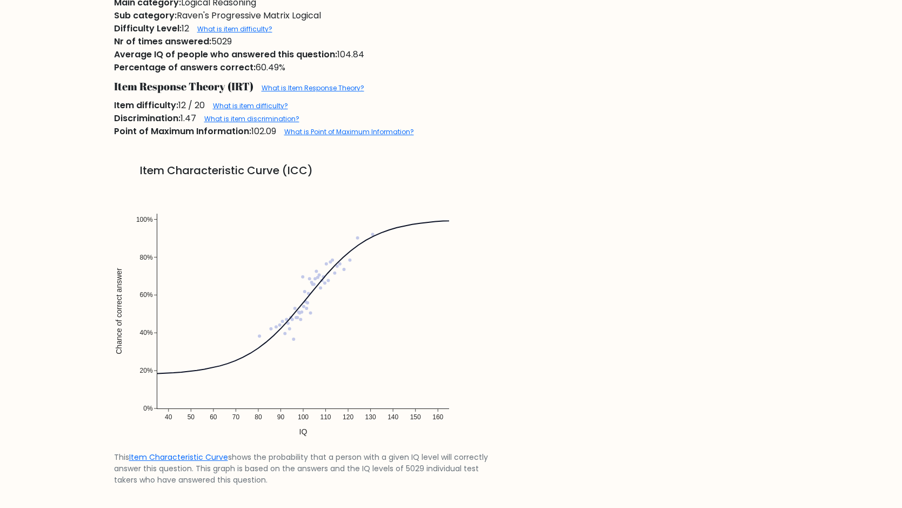
scroll to position [730, 0]
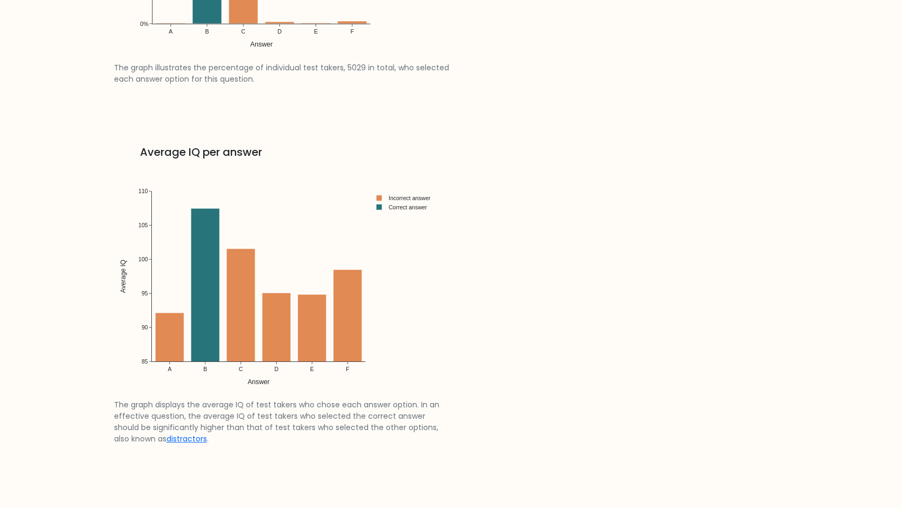
scroll to position [1699, 0]
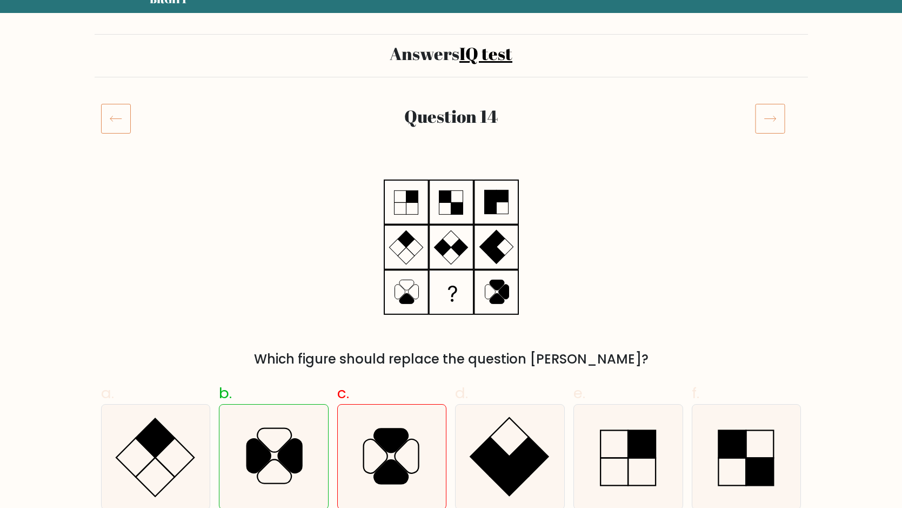
scroll to position [49, 0]
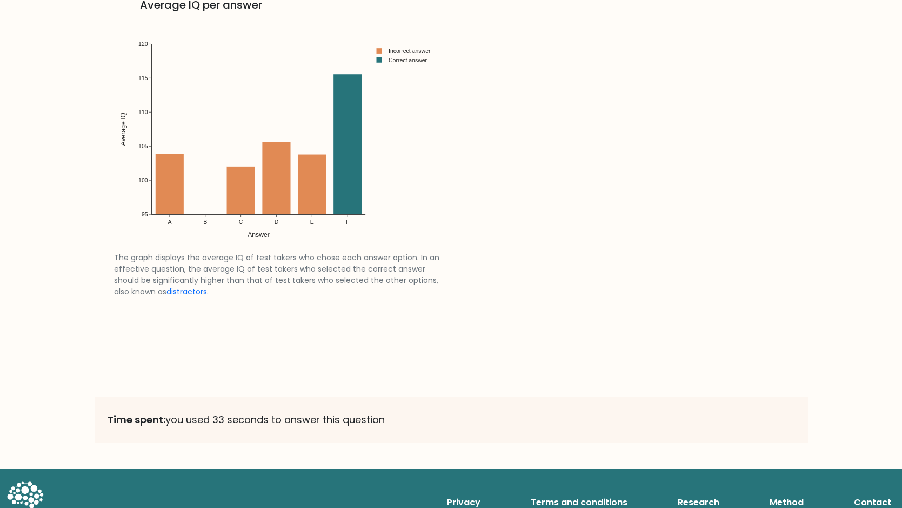
scroll to position [1814, 0]
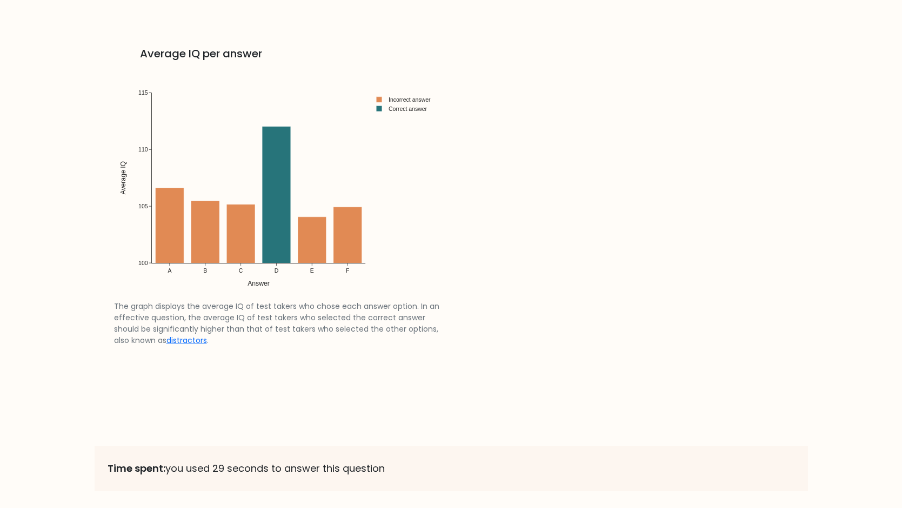
scroll to position [1699, 0]
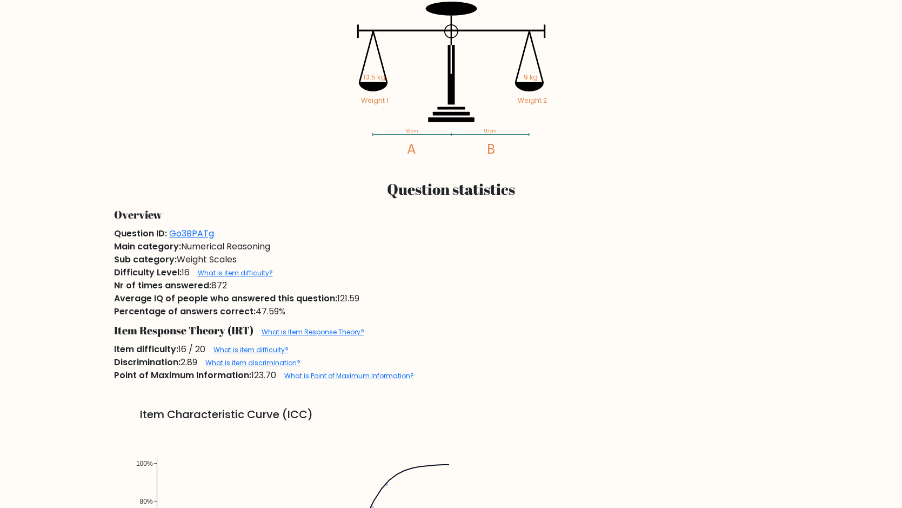
scroll to position [729, 0]
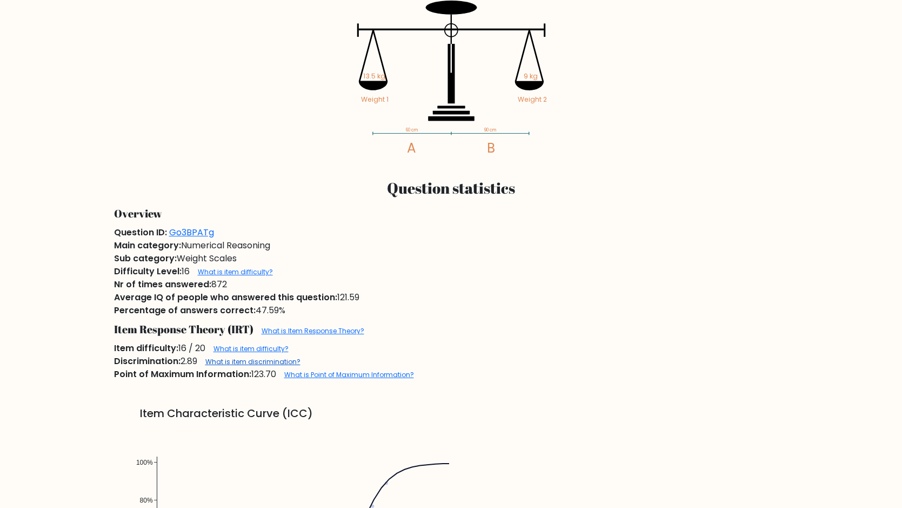
click at [215, 363] on link "What is item discrimination?" at bounding box center [252, 361] width 95 height 9
click at [218, 349] on link "What is item difficulty?" at bounding box center [251, 348] width 75 height 9
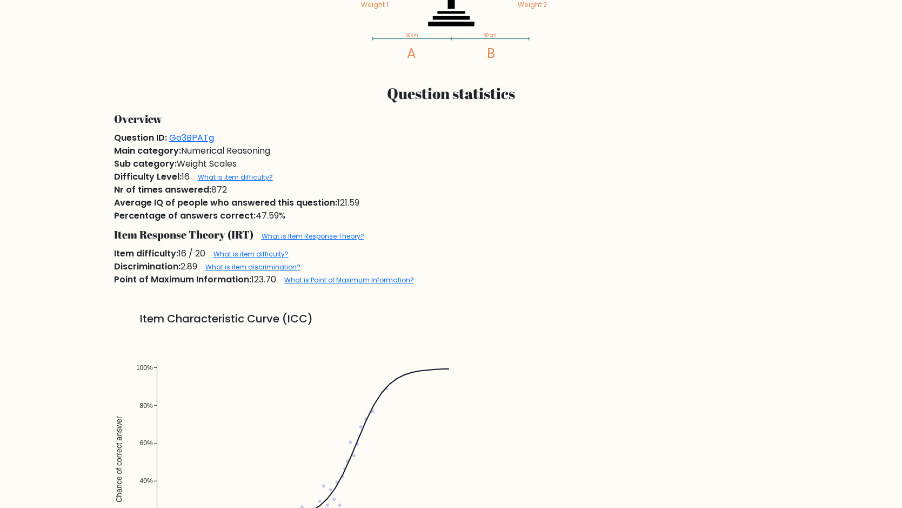
scroll to position [843, 0]
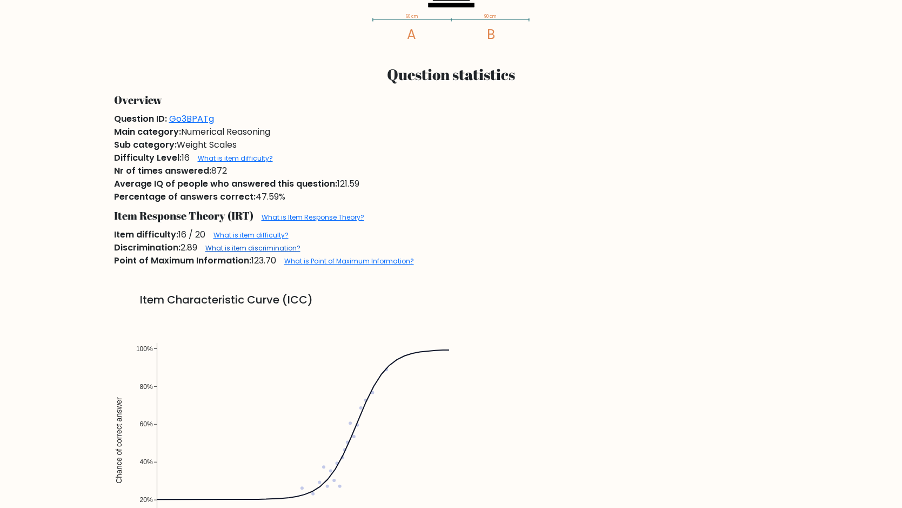
click at [233, 247] on link "What is item discrimination?" at bounding box center [252, 247] width 95 height 9
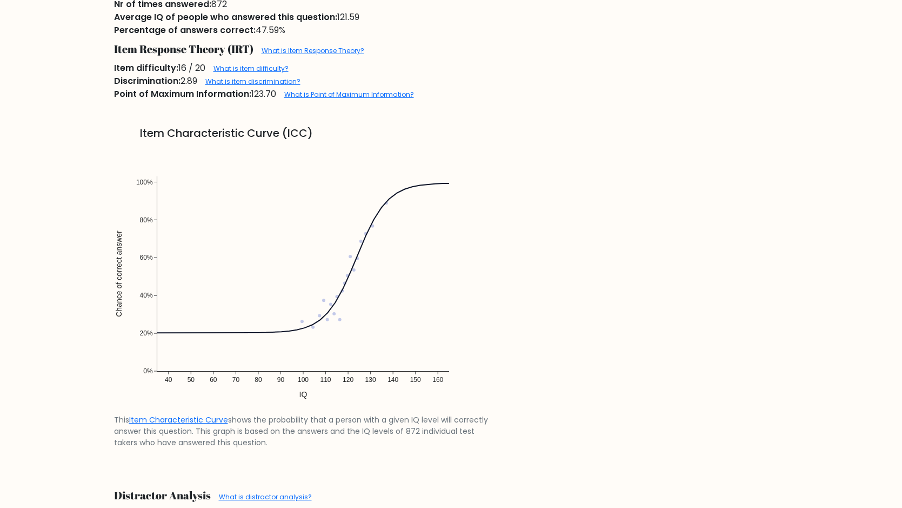
scroll to position [1037, 0]
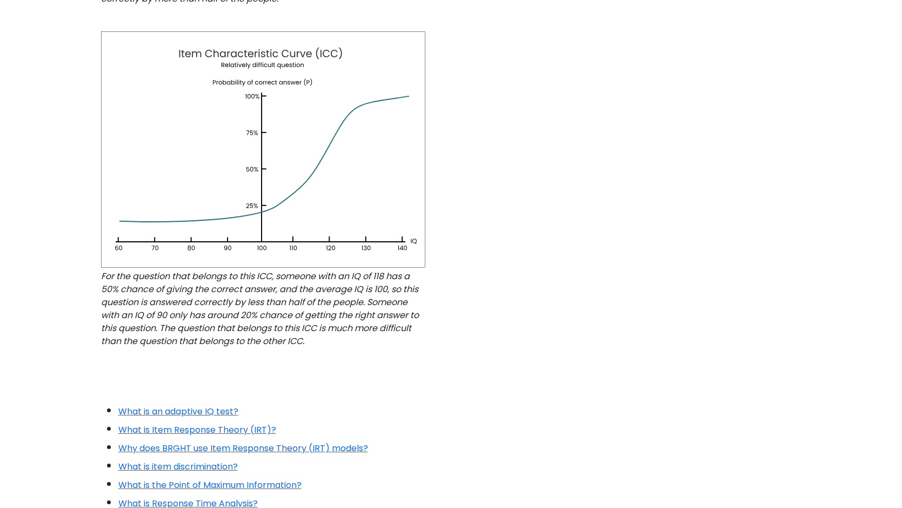
scroll to position [936, 0]
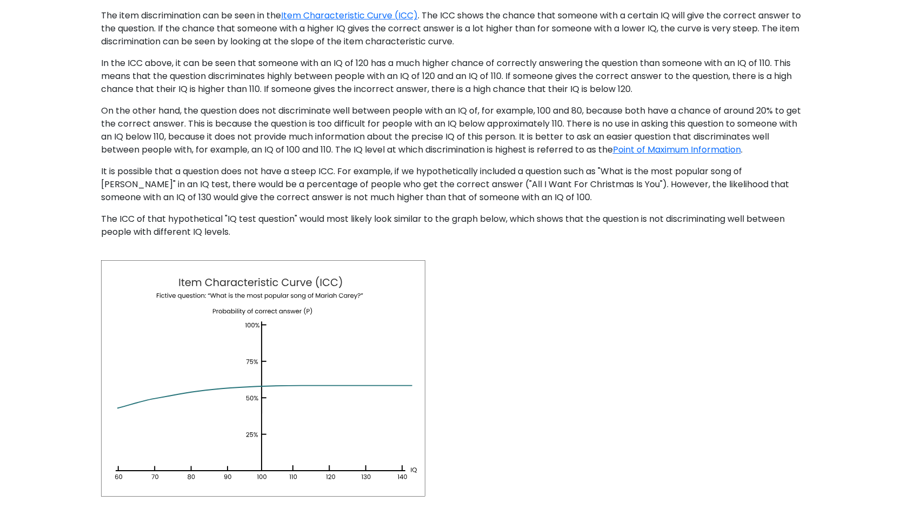
scroll to position [390, 0]
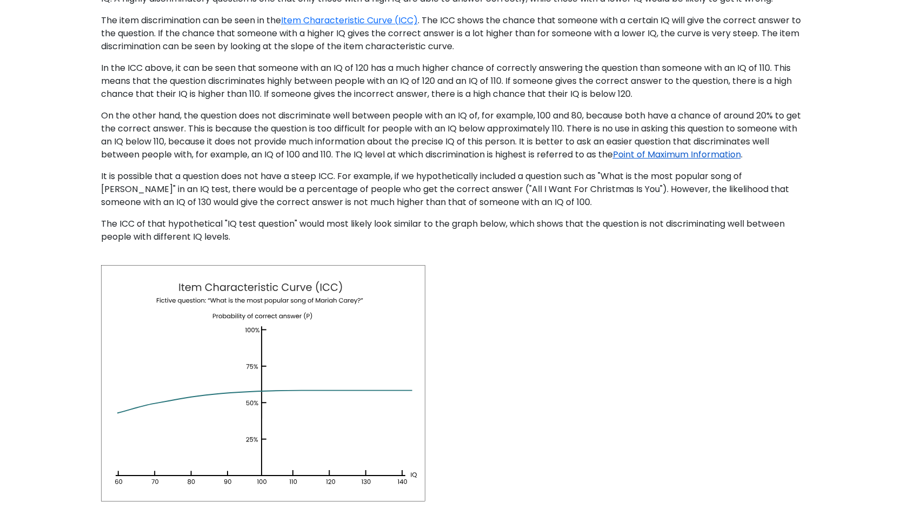
click at [721, 161] on link "Point of Maximum Information" at bounding box center [677, 154] width 128 height 12
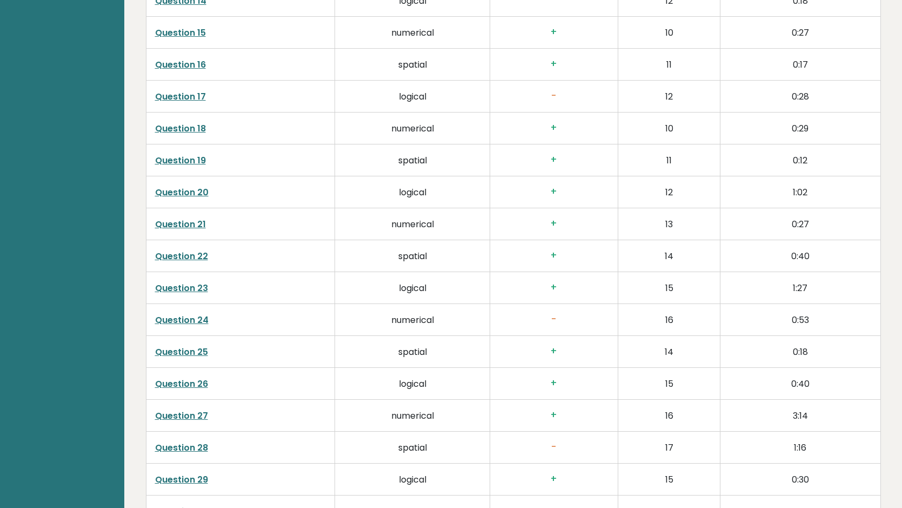
scroll to position [2196, 0]
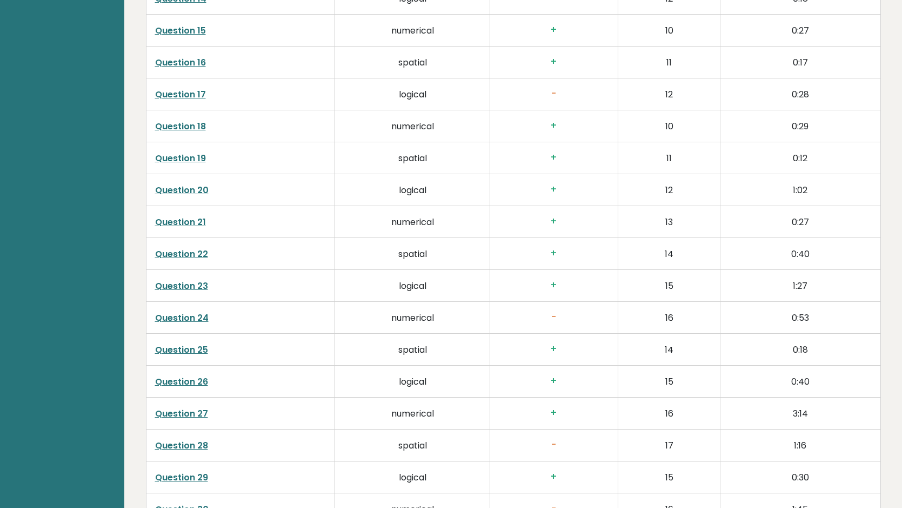
click at [181, 311] on link "Question 24" at bounding box center [182, 317] width 54 height 12
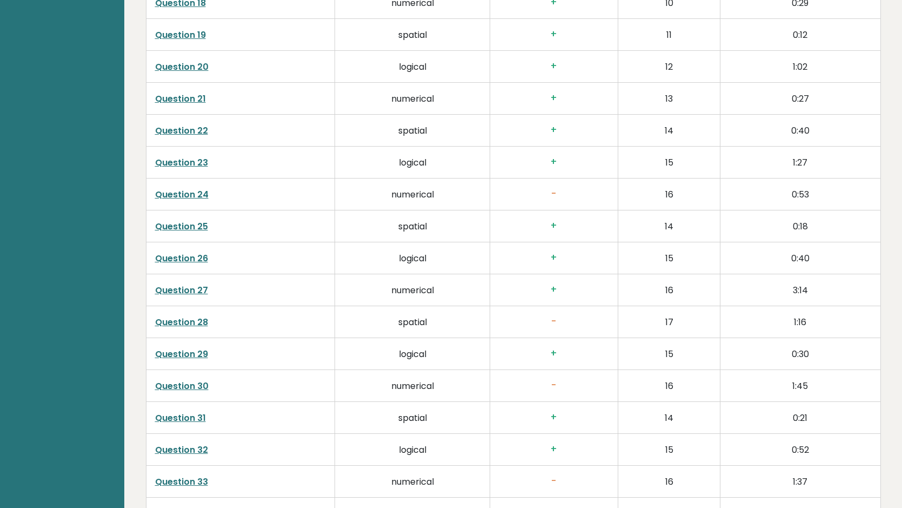
scroll to position [2321, 0]
click at [189, 314] on link "Question 28" at bounding box center [181, 320] width 53 height 12
click at [196, 285] on link "Question 30" at bounding box center [182, 289] width 54 height 12
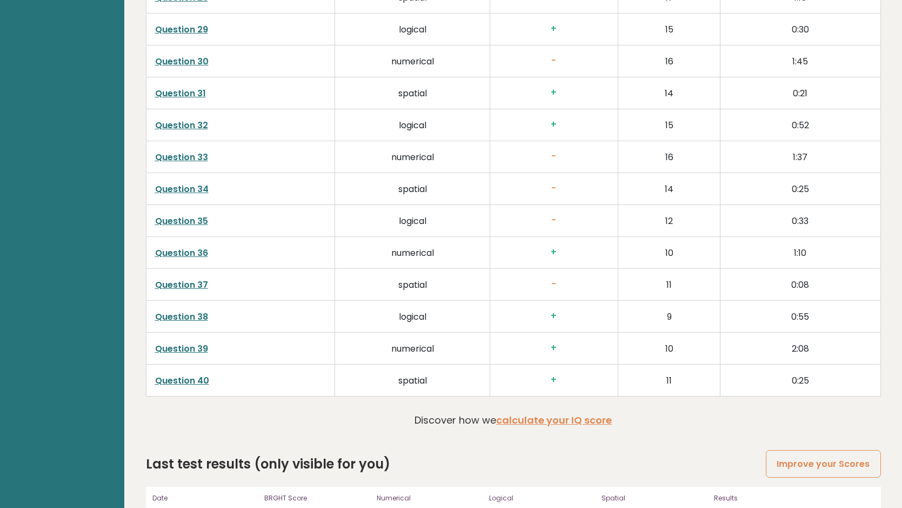
scroll to position [2680, 0]
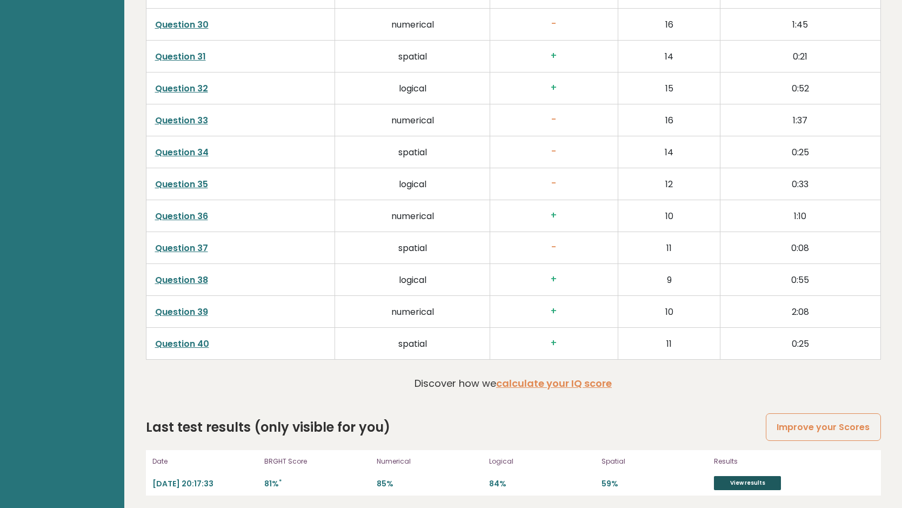
click at [762, 482] on link "View results" at bounding box center [747, 483] width 67 height 14
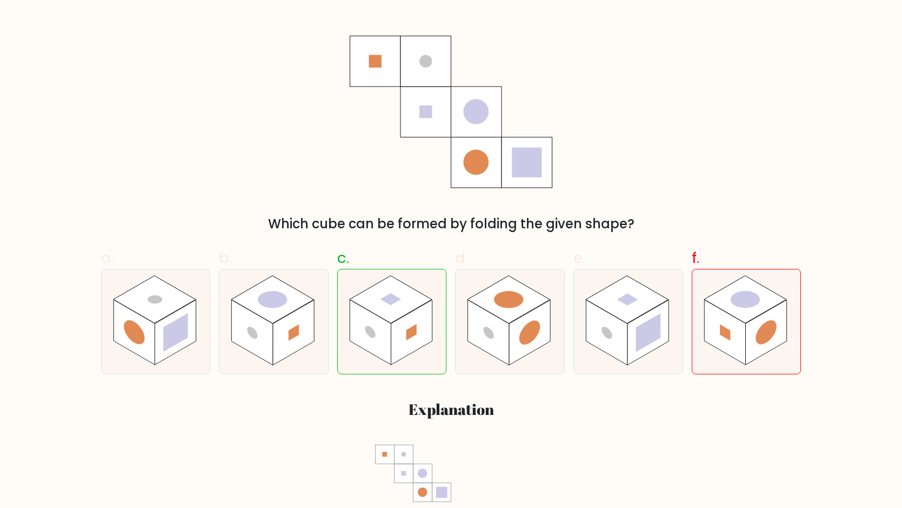
scroll to position [182, 0]
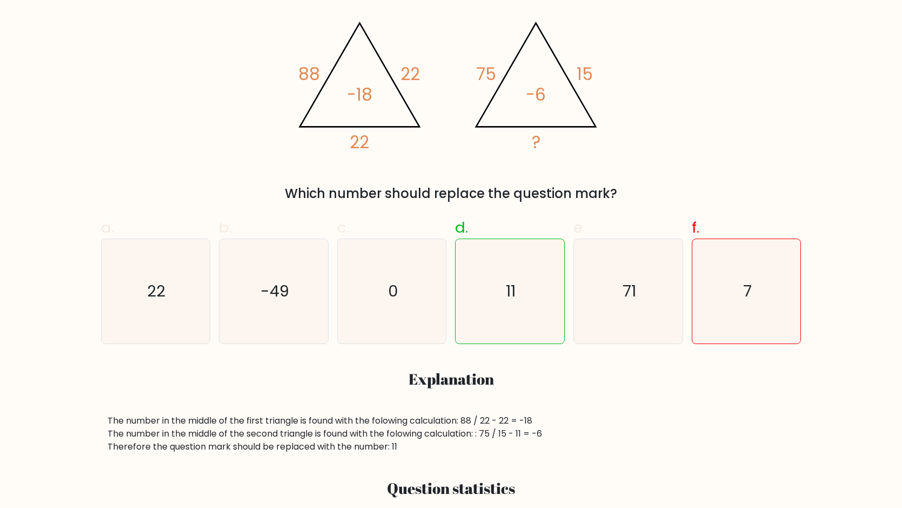
scroll to position [215, 0]
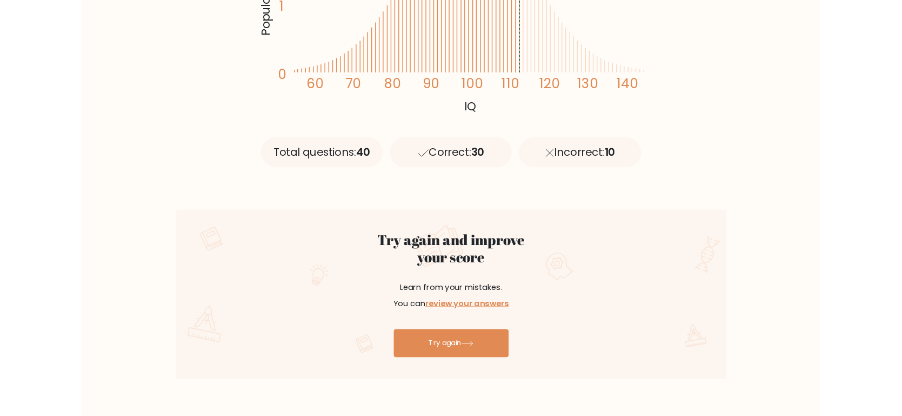
scroll to position [363, 0]
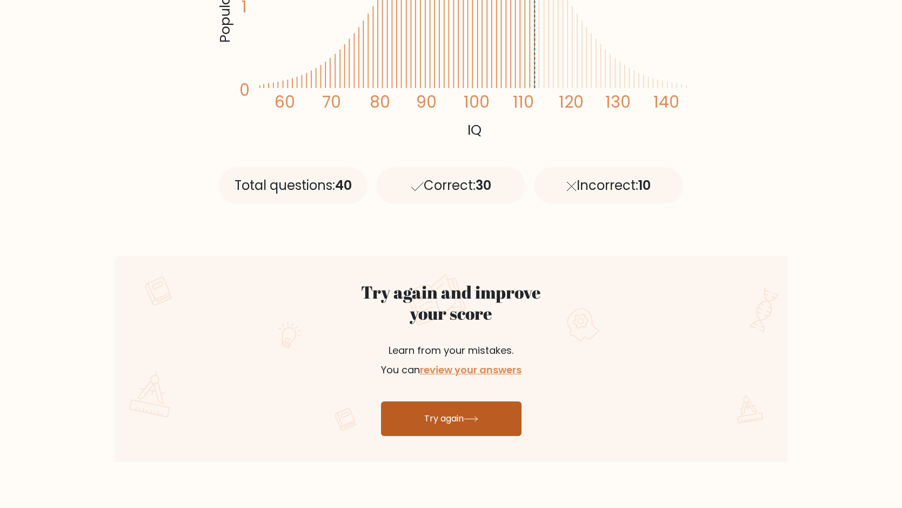
click at [465, 415] on link "Try again" at bounding box center [451, 418] width 141 height 35
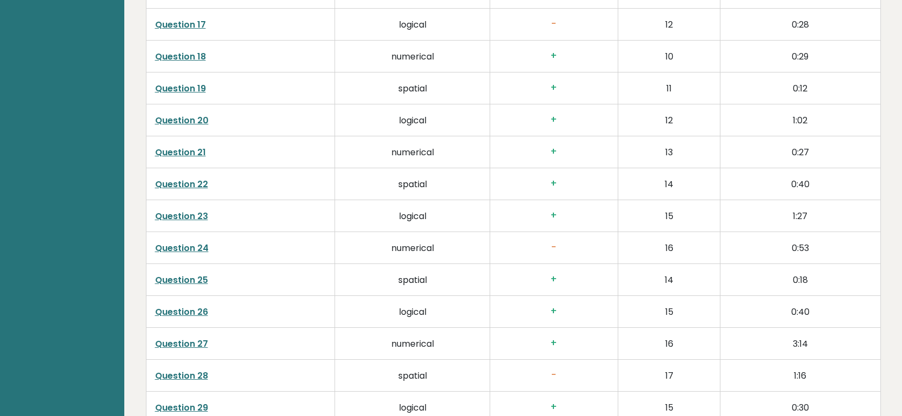
scroll to position [2366, 0]
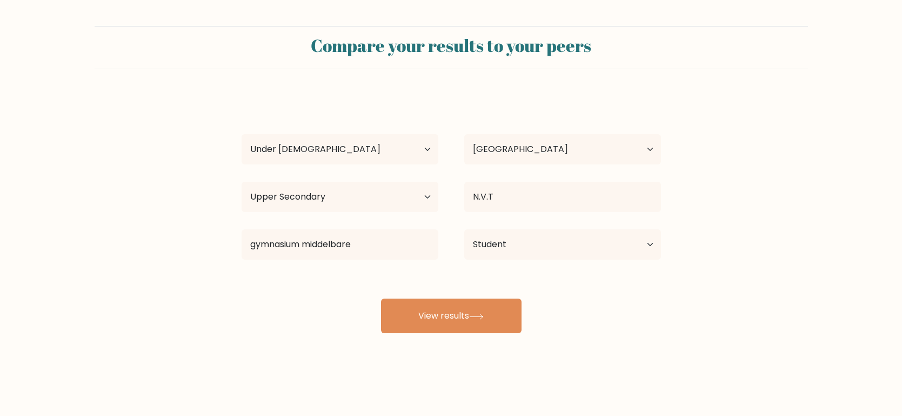
select select "min_18"
select select "NL"
select select "upper_secondary"
select select "student"
